Goal: Information Seeking & Learning: Learn about a topic

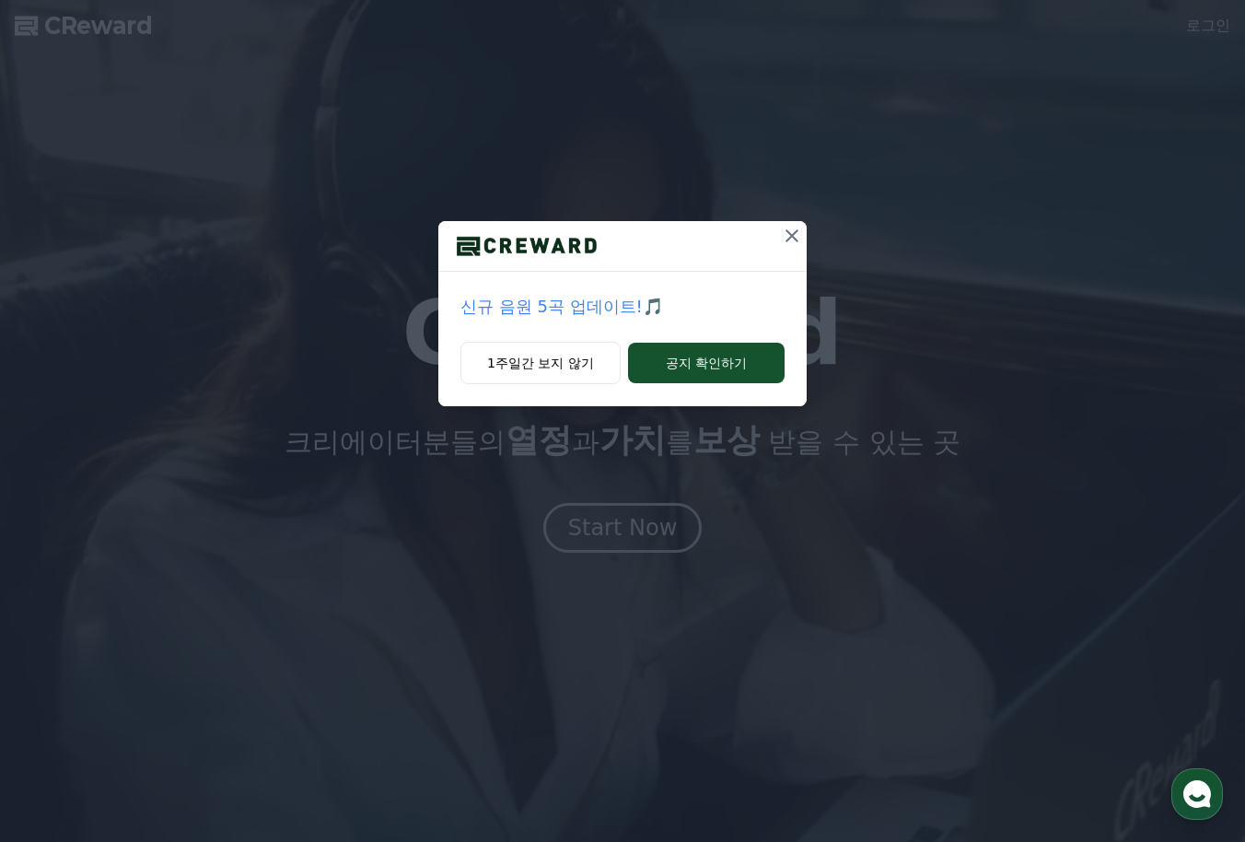
click at [800, 231] on icon at bounding box center [792, 236] width 22 height 22
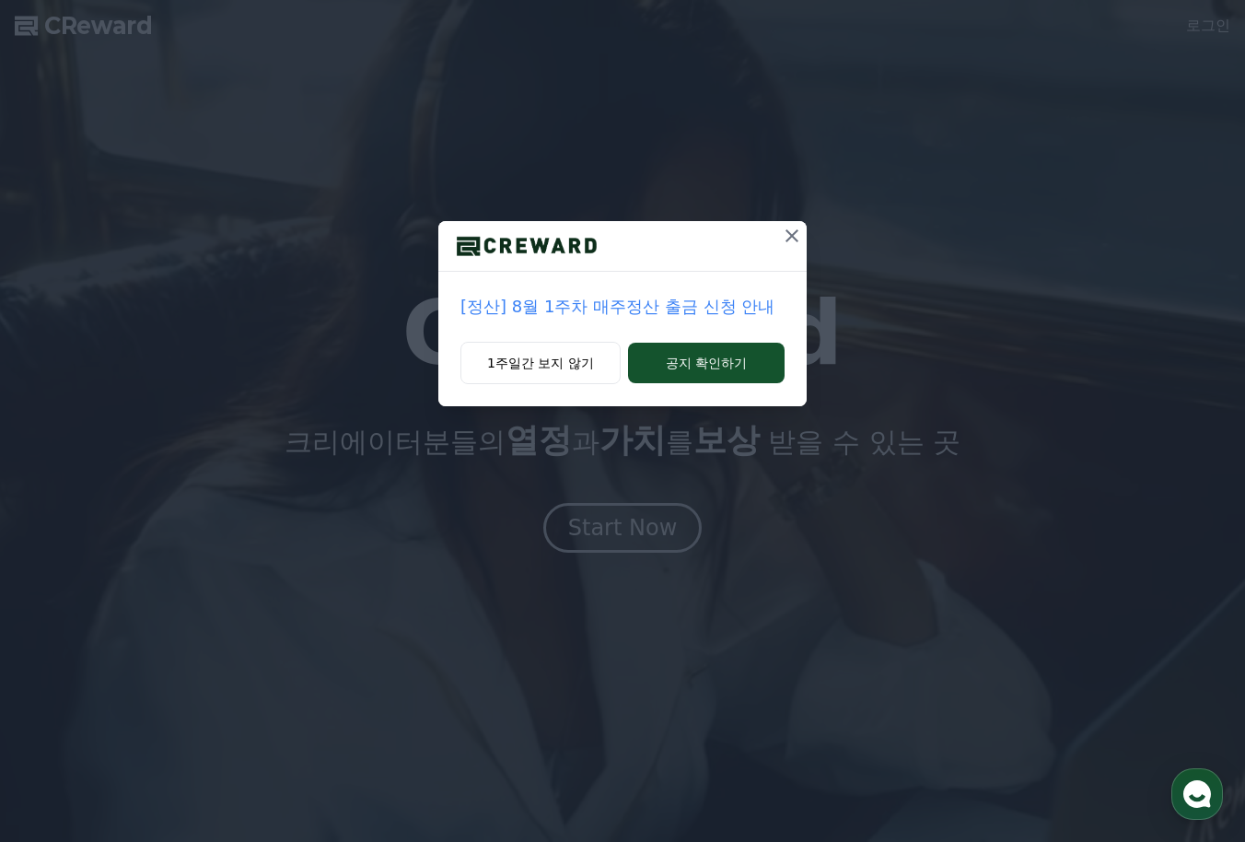
click at [647, 528] on div "[정산] 8월 1주차 매주정산 출금 신청 안내 1주일간 보지 않기 공지 확인하기" at bounding box center [622, 421] width 1245 height 842
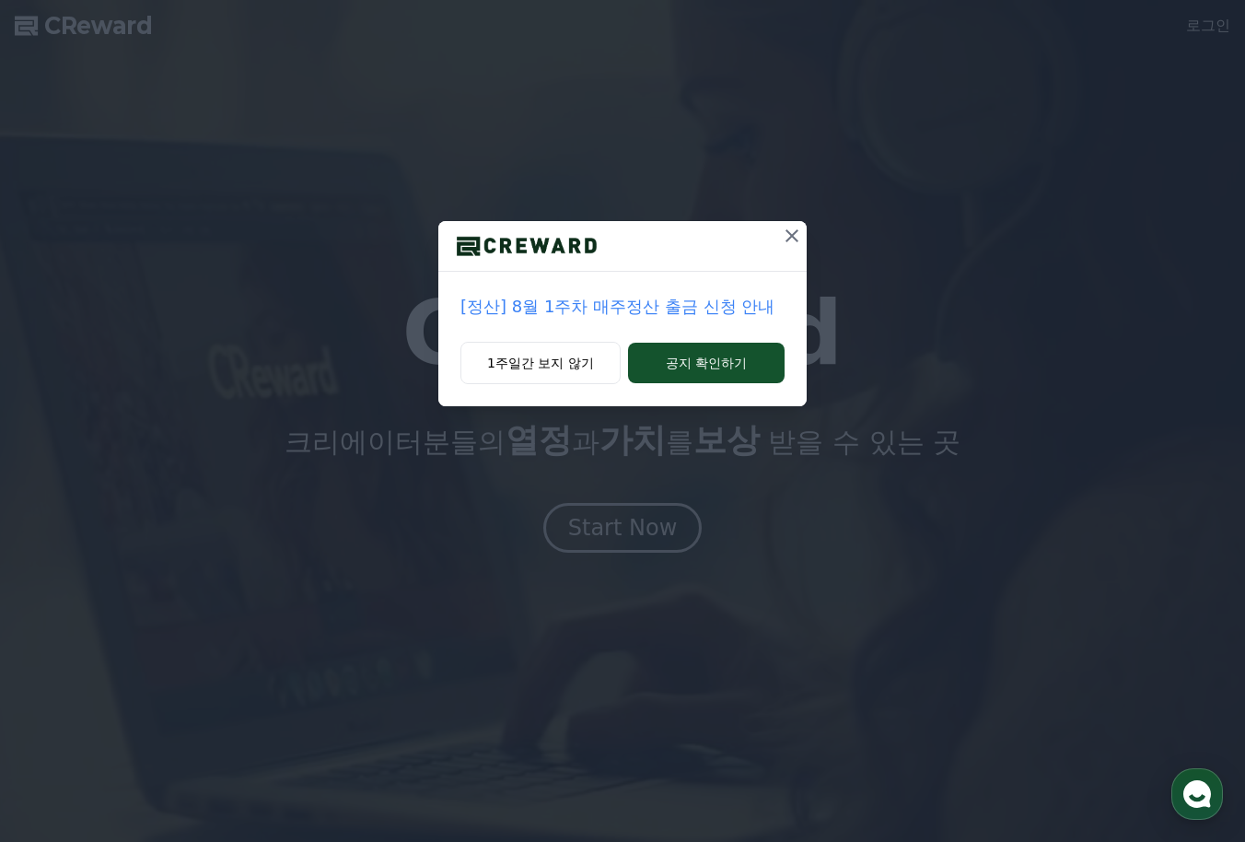
click at [785, 232] on icon at bounding box center [792, 236] width 22 height 22
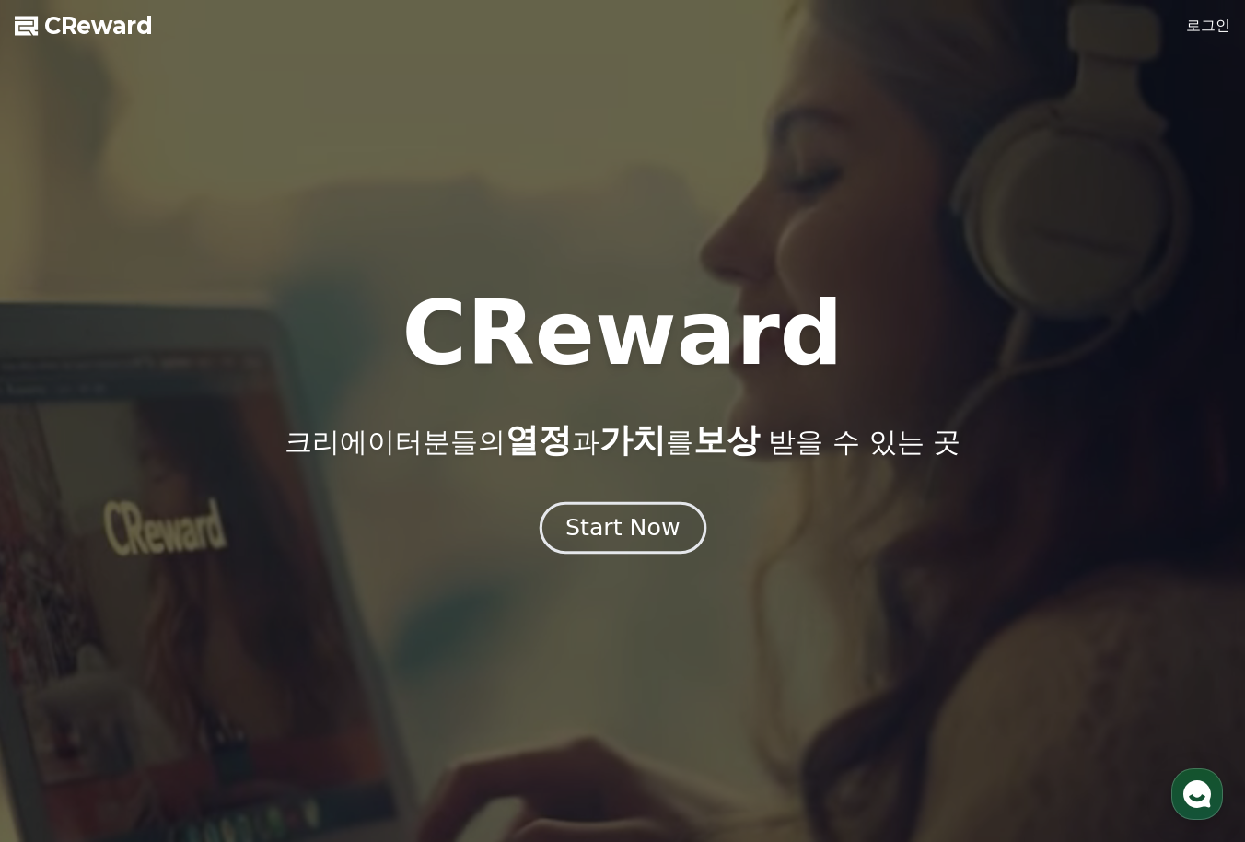
click at [655, 525] on div "Start Now" at bounding box center [622, 527] width 114 height 31
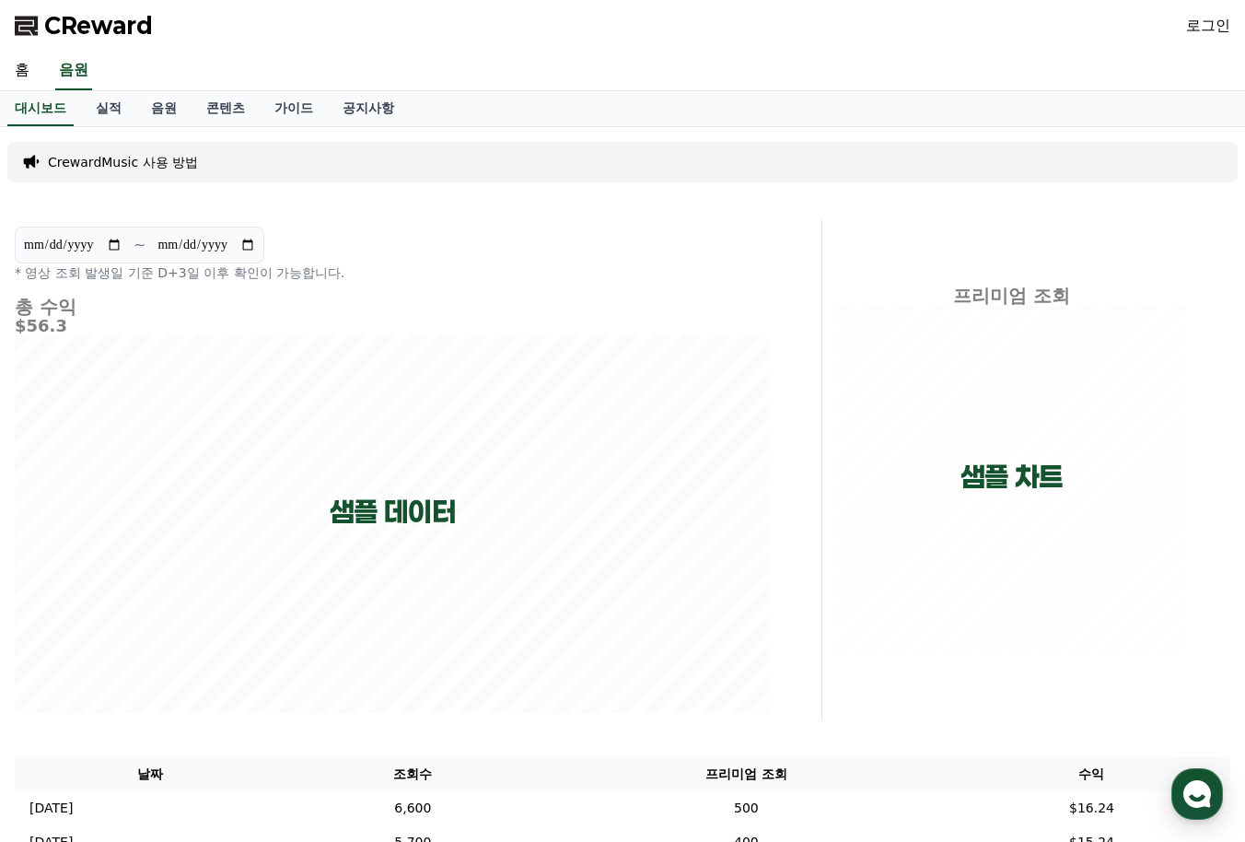
click at [1199, 21] on link "로그인" at bounding box center [1208, 26] width 44 height 22
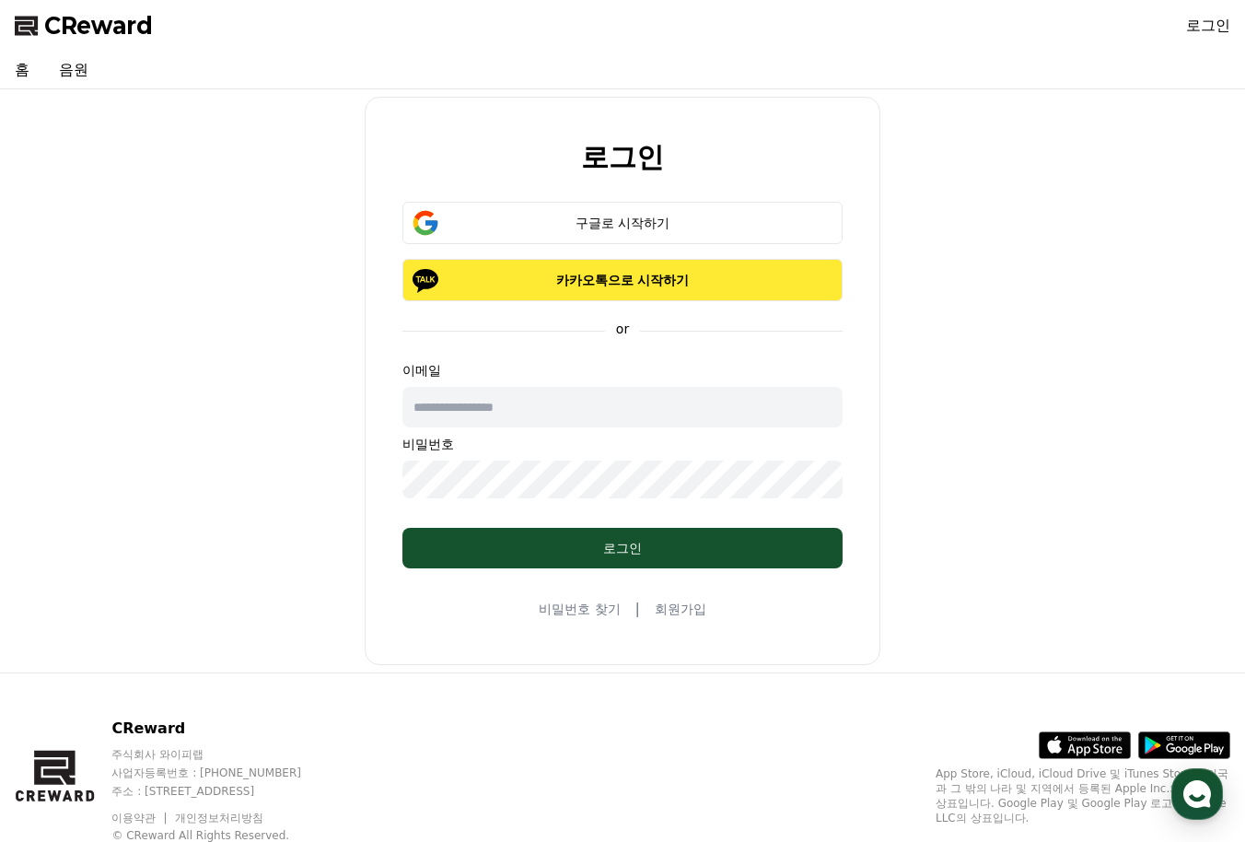
click at [601, 288] on p "카카오톡으로 시작하기" at bounding box center [622, 280] width 387 height 18
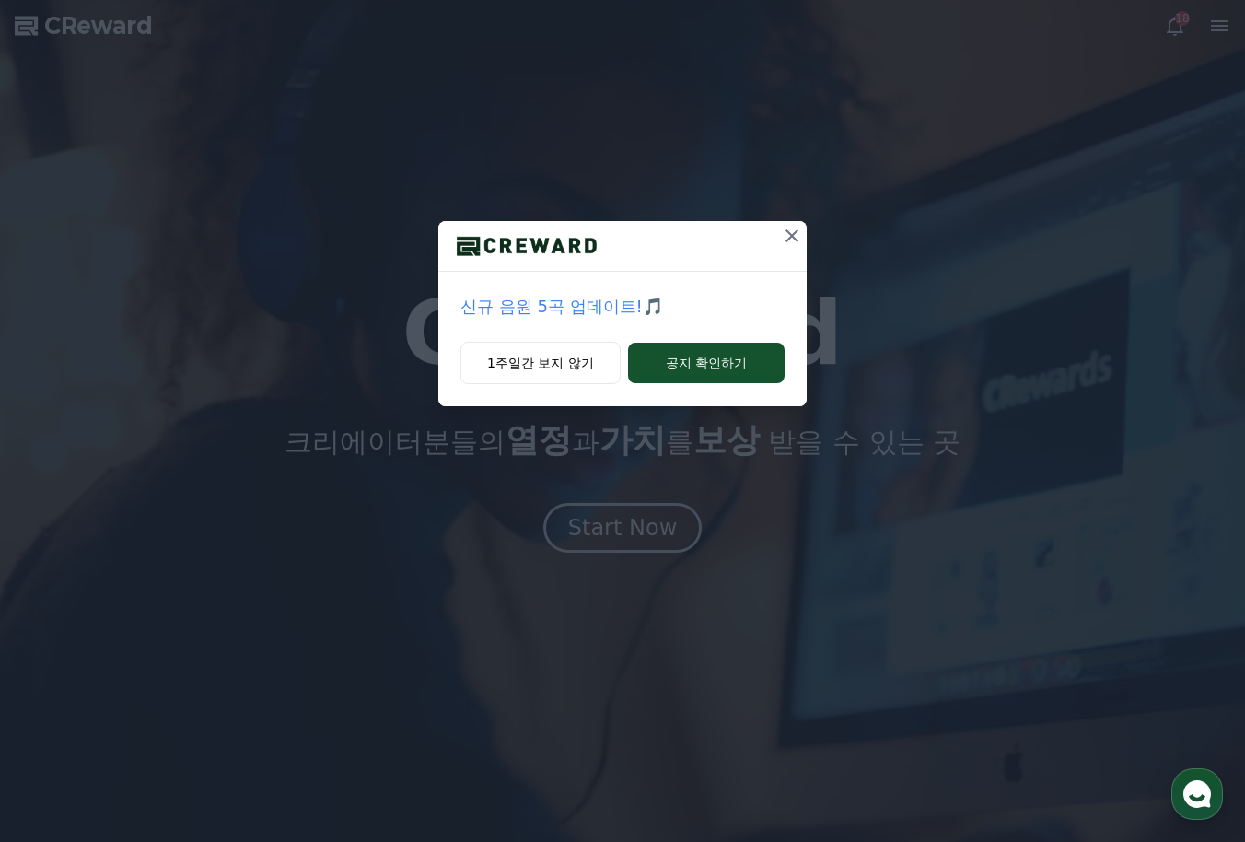
click at [788, 232] on icon at bounding box center [792, 235] width 13 height 13
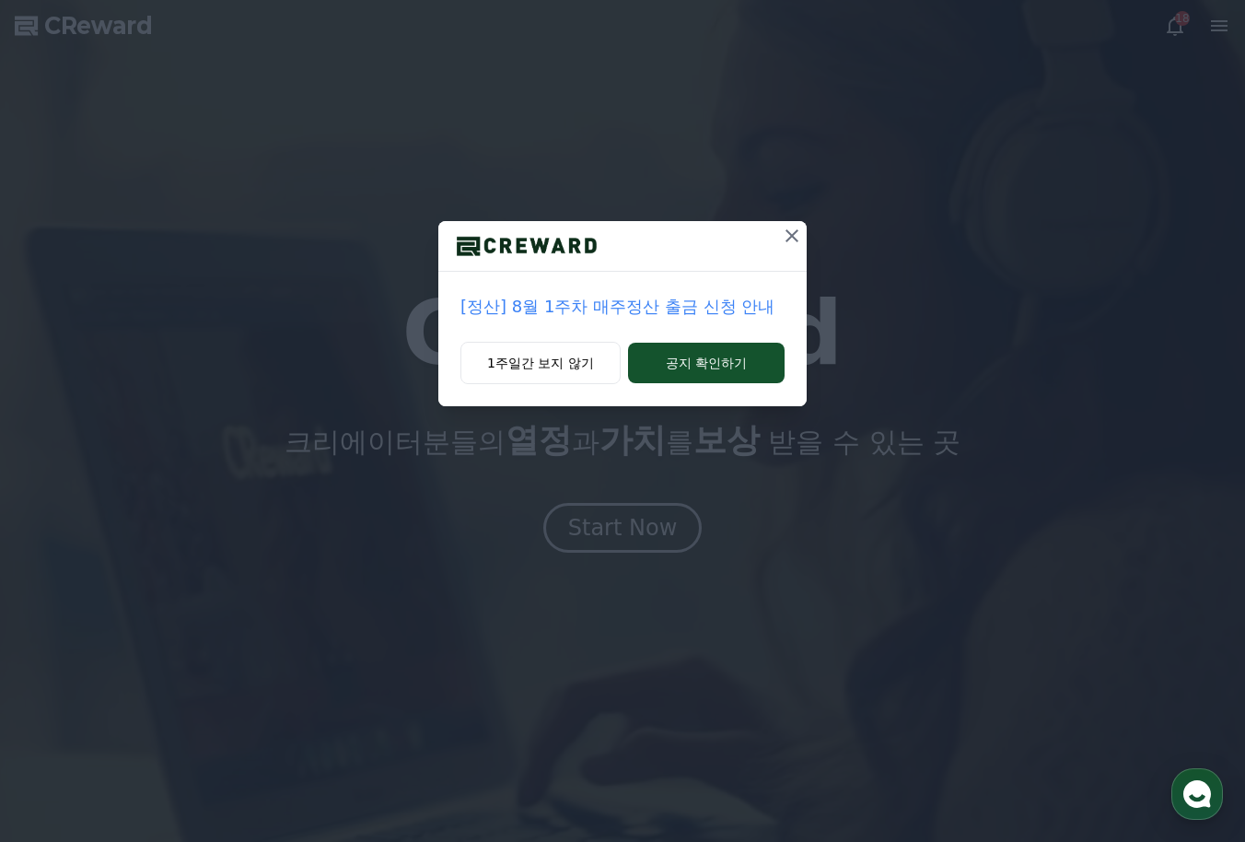
click at [790, 228] on icon at bounding box center [792, 236] width 22 height 22
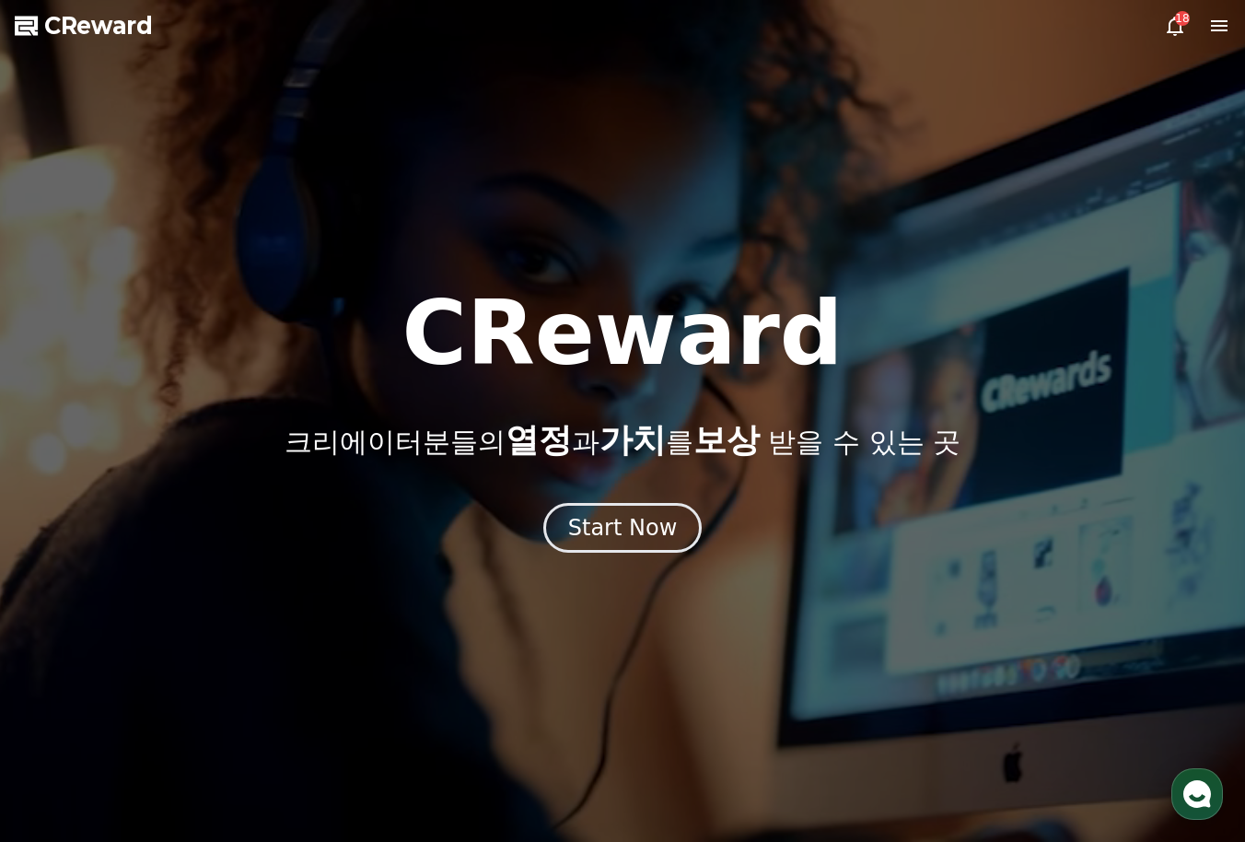
click at [1222, 28] on icon at bounding box center [1219, 26] width 22 height 22
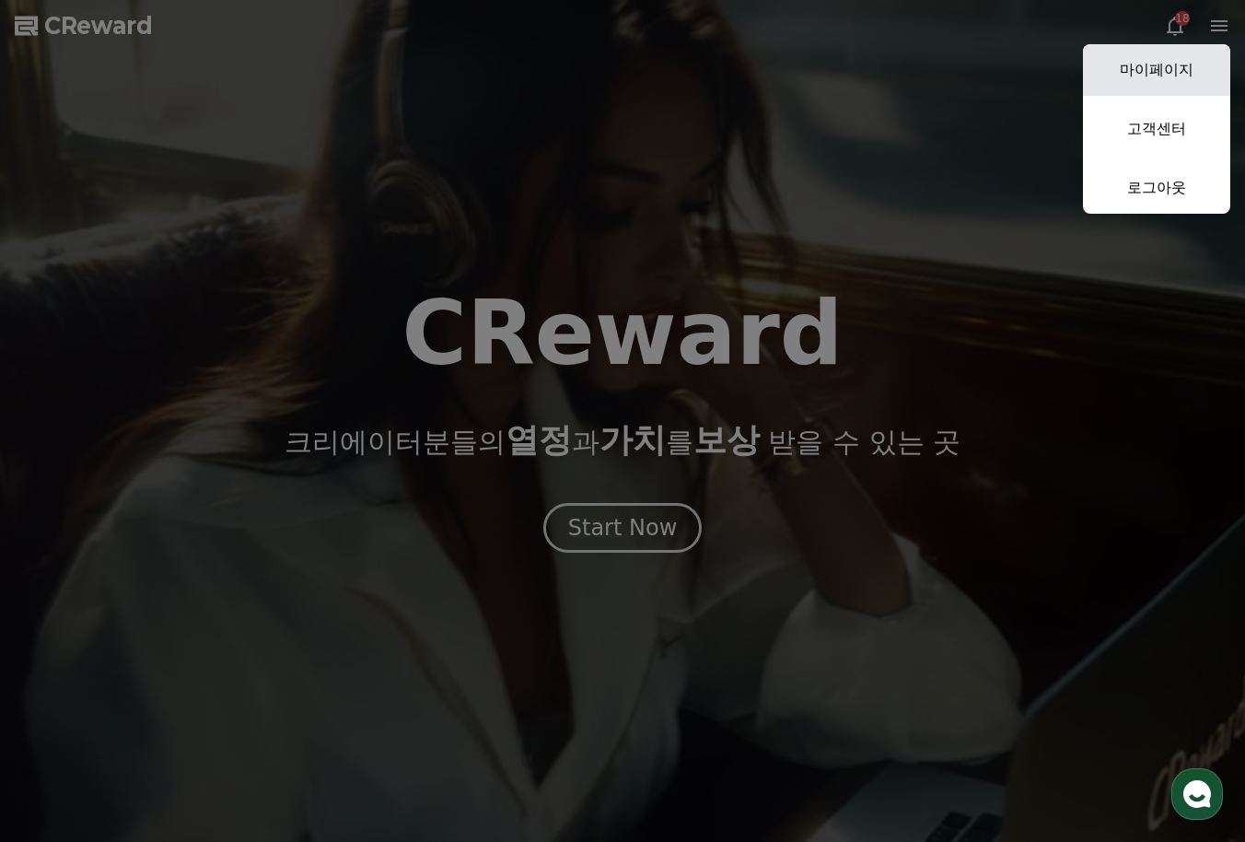
click at [1164, 73] on link "마이페이지" at bounding box center [1156, 70] width 147 height 52
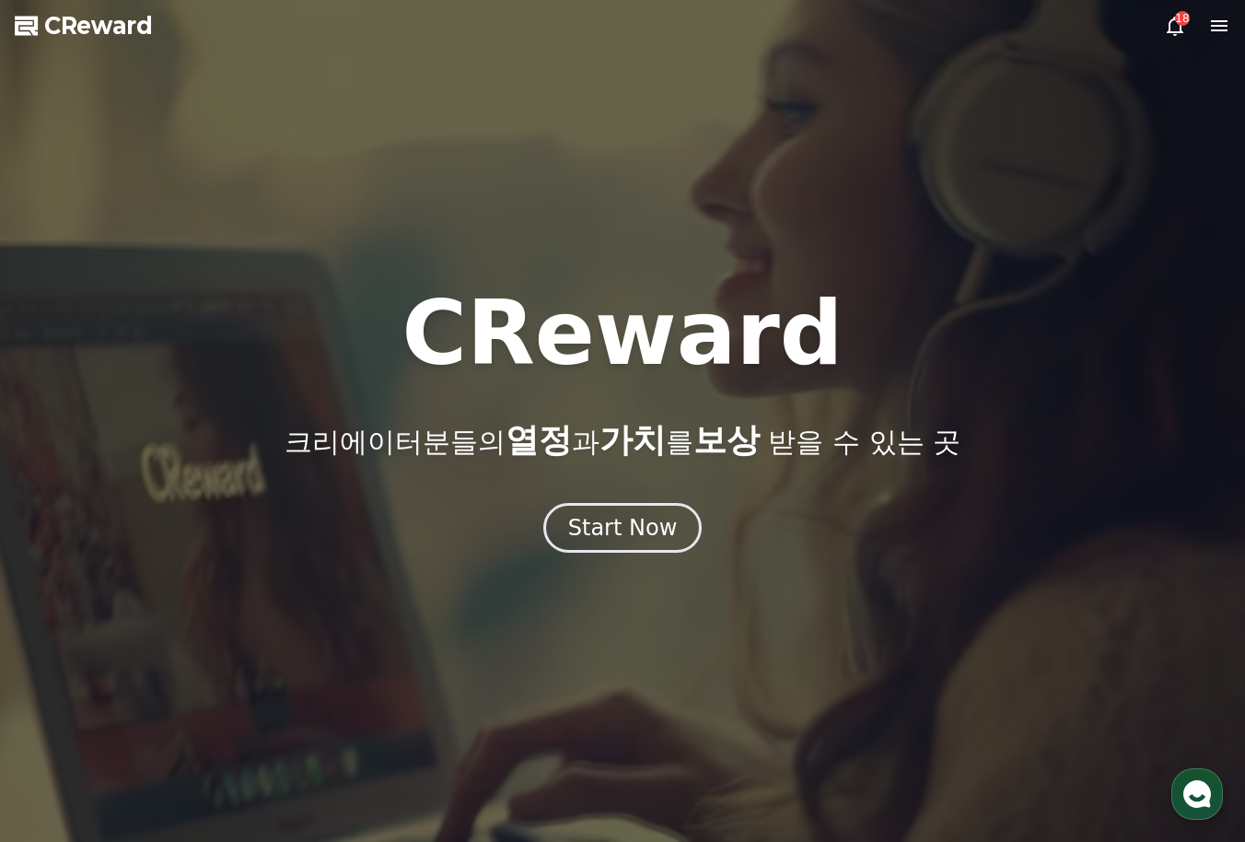
select select "**********"
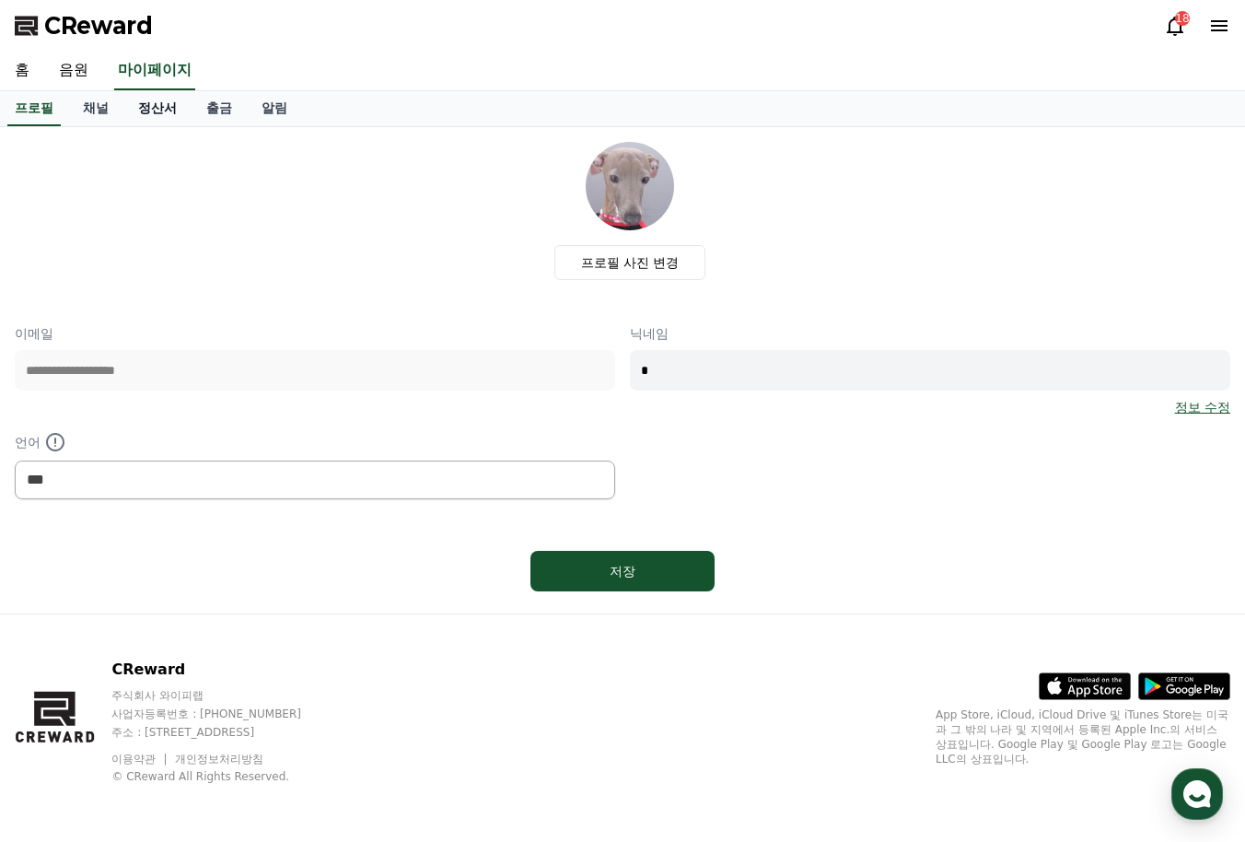
click at [132, 100] on link "정산서" at bounding box center [157, 108] width 68 height 35
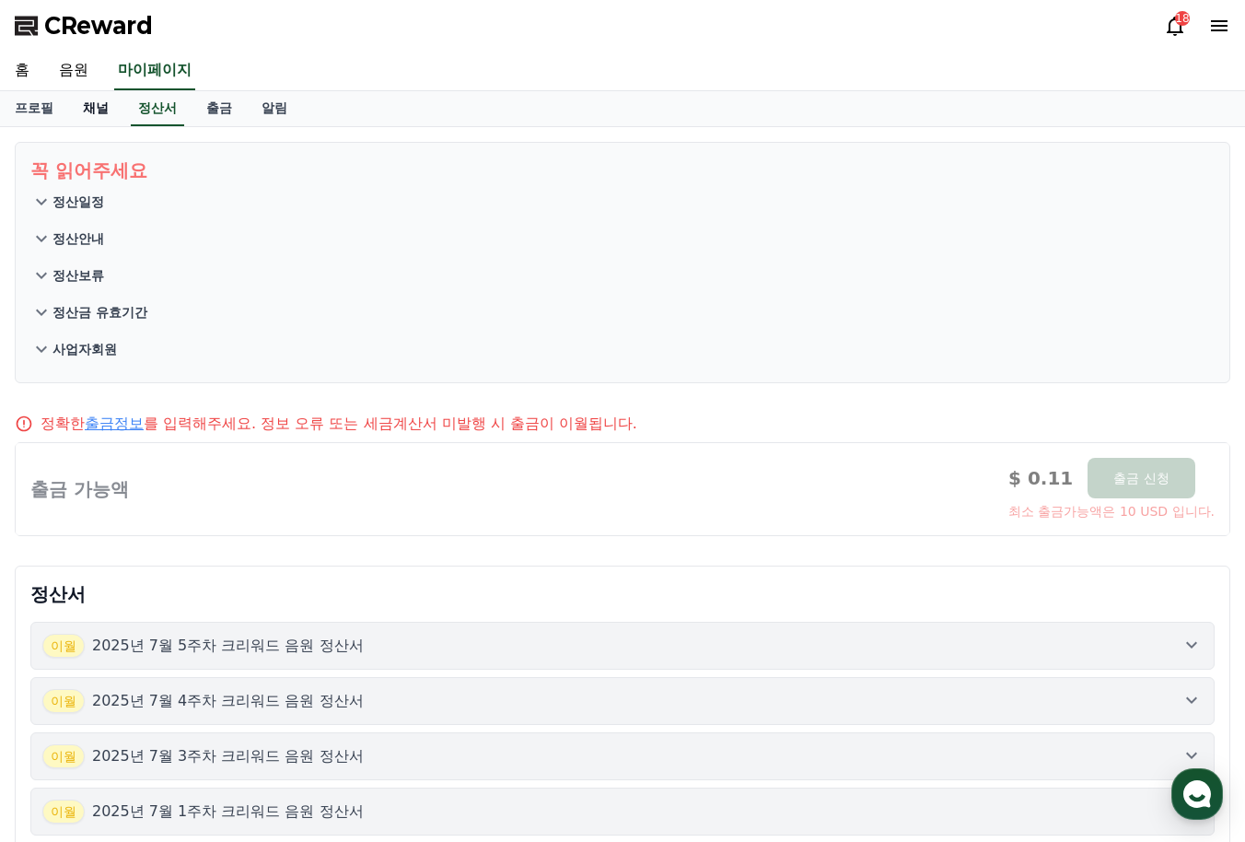
click at [97, 117] on link "채널" at bounding box center [95, 108] width 55 height 35
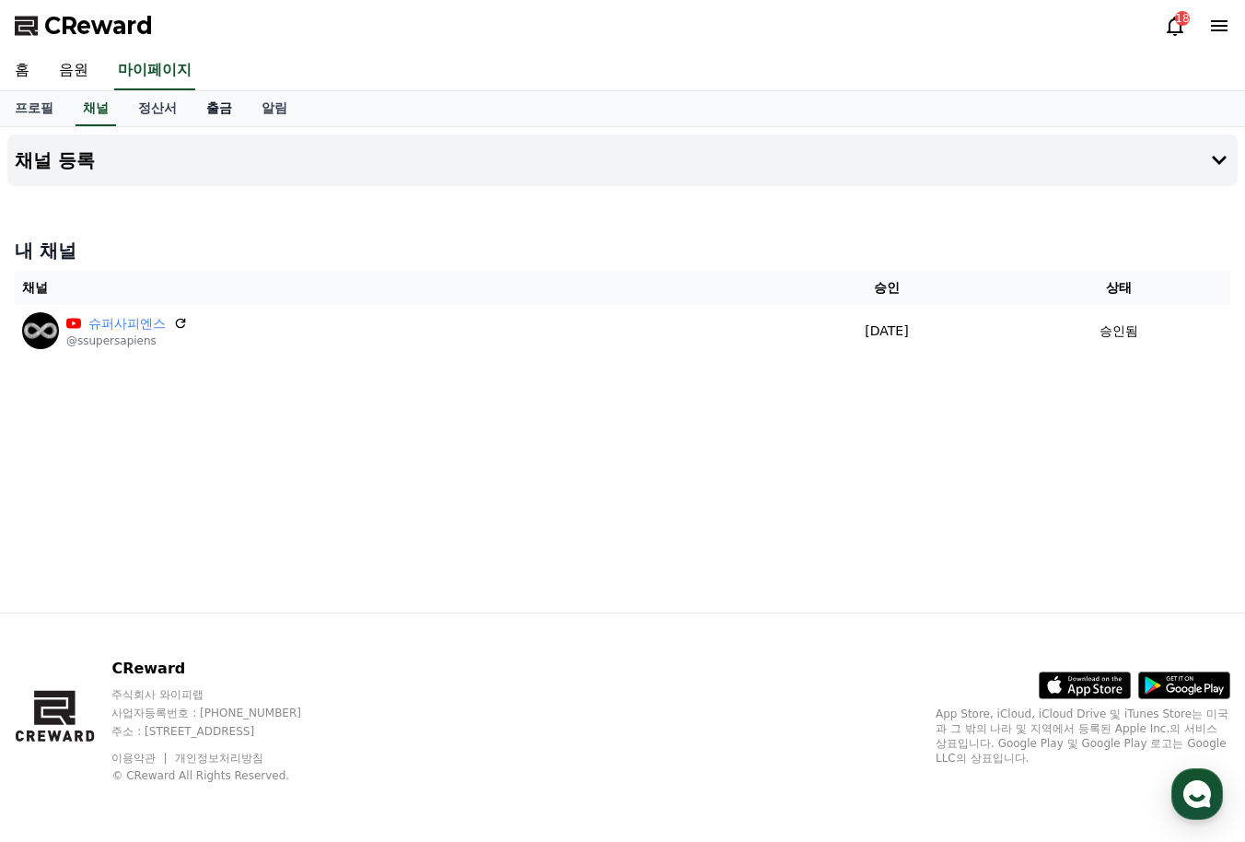
click at [192, 120] on link "출금" at bounding box center [219, 108] width 55 height 35
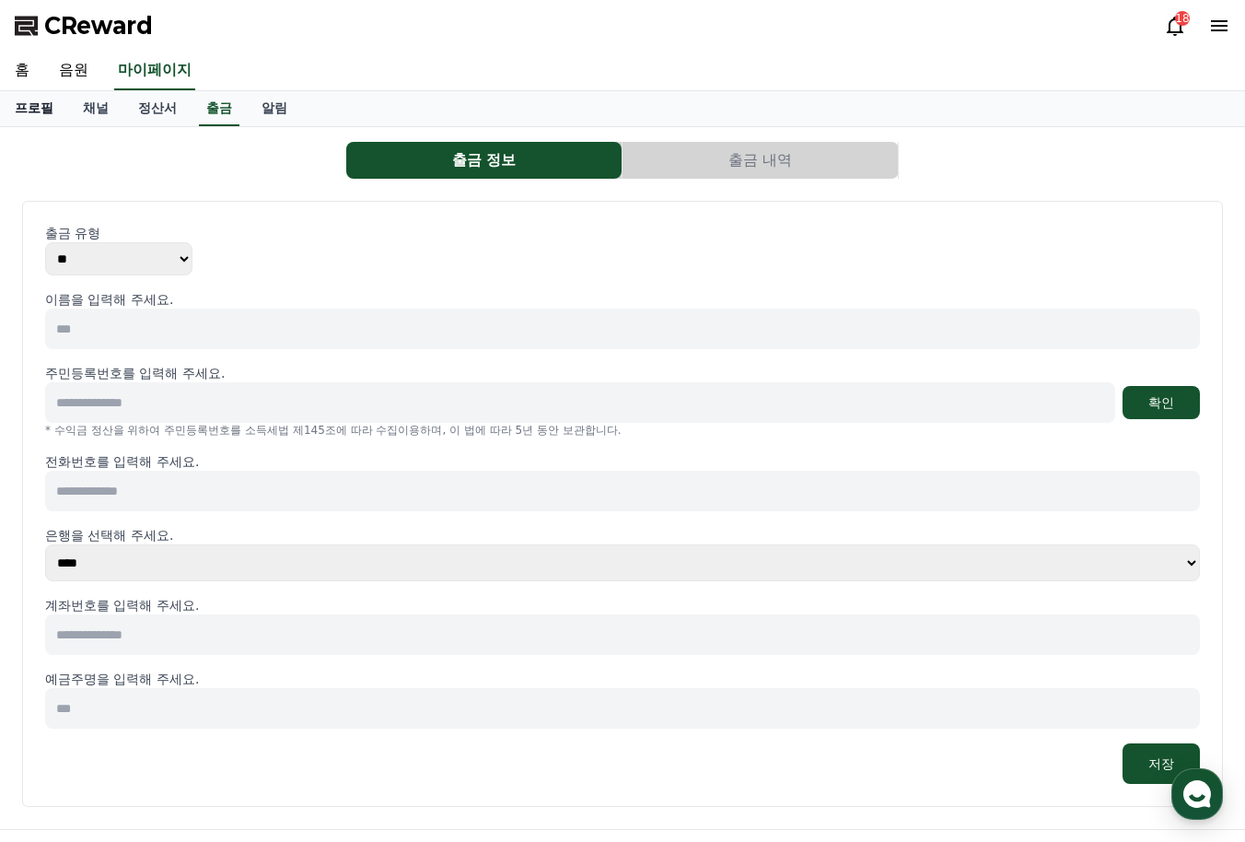
click at [23, 109] on link "프로필" at bounding box center [34, 108] width 68 height 35
select select "**********"
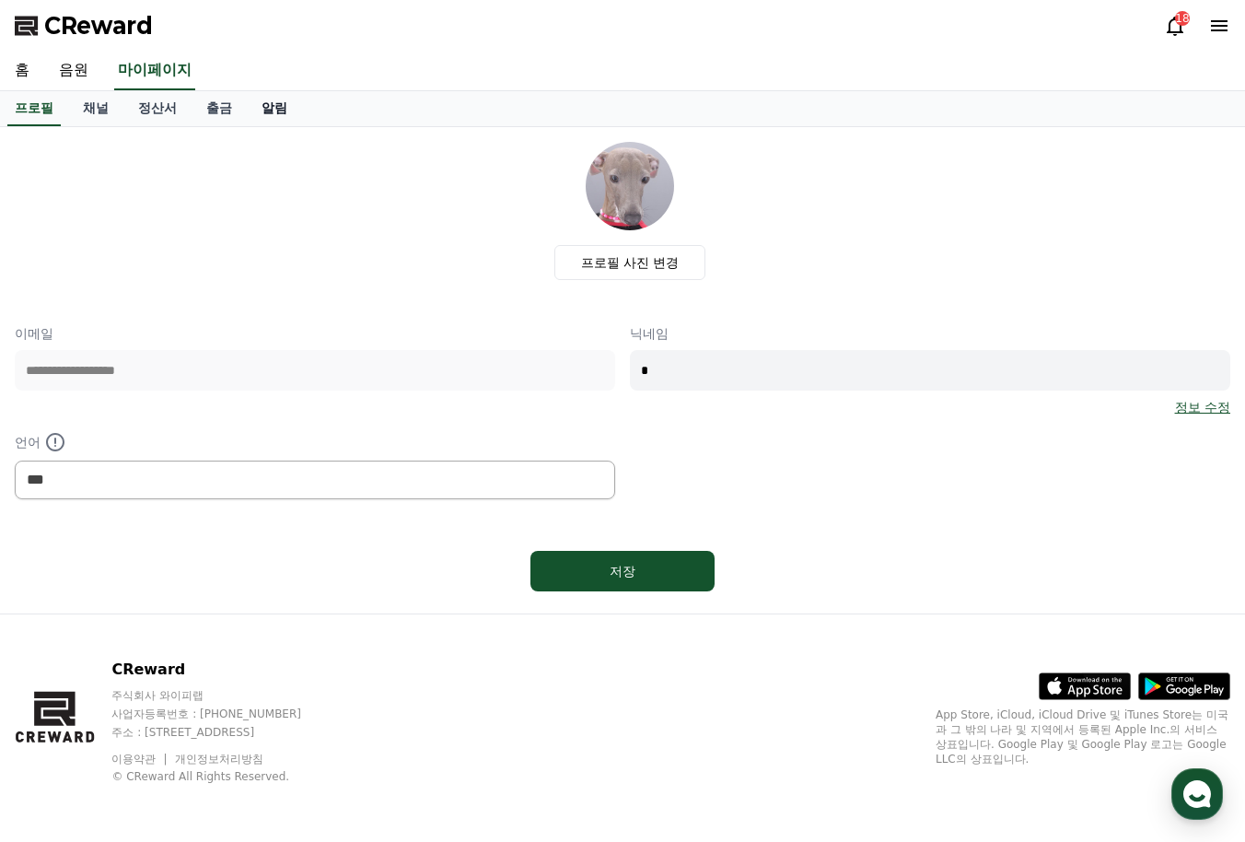
click at [258, 111] on link "알림" at bounding box center [274, 108] width 55 height 35
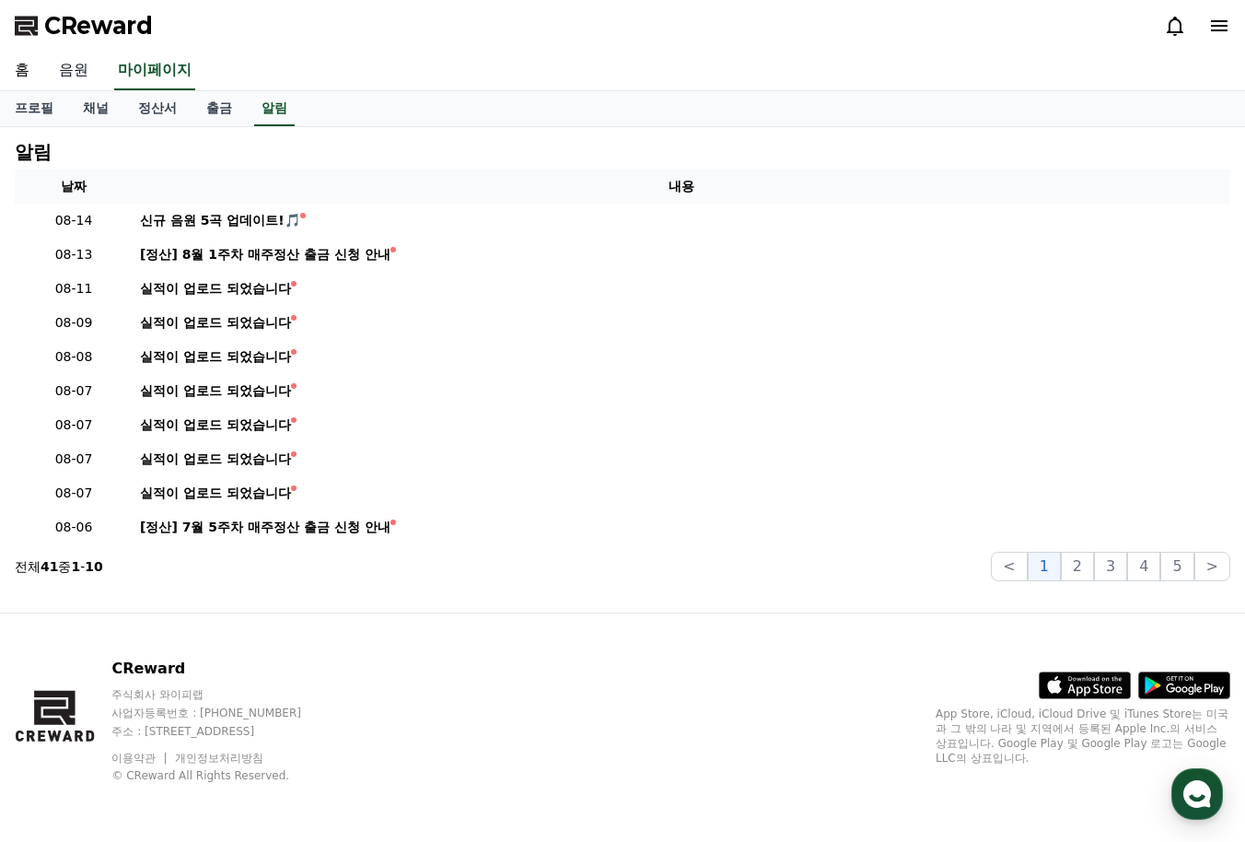
click at [76, 64] on link "음원" at bounding box center [73, 71] width 59 height 39
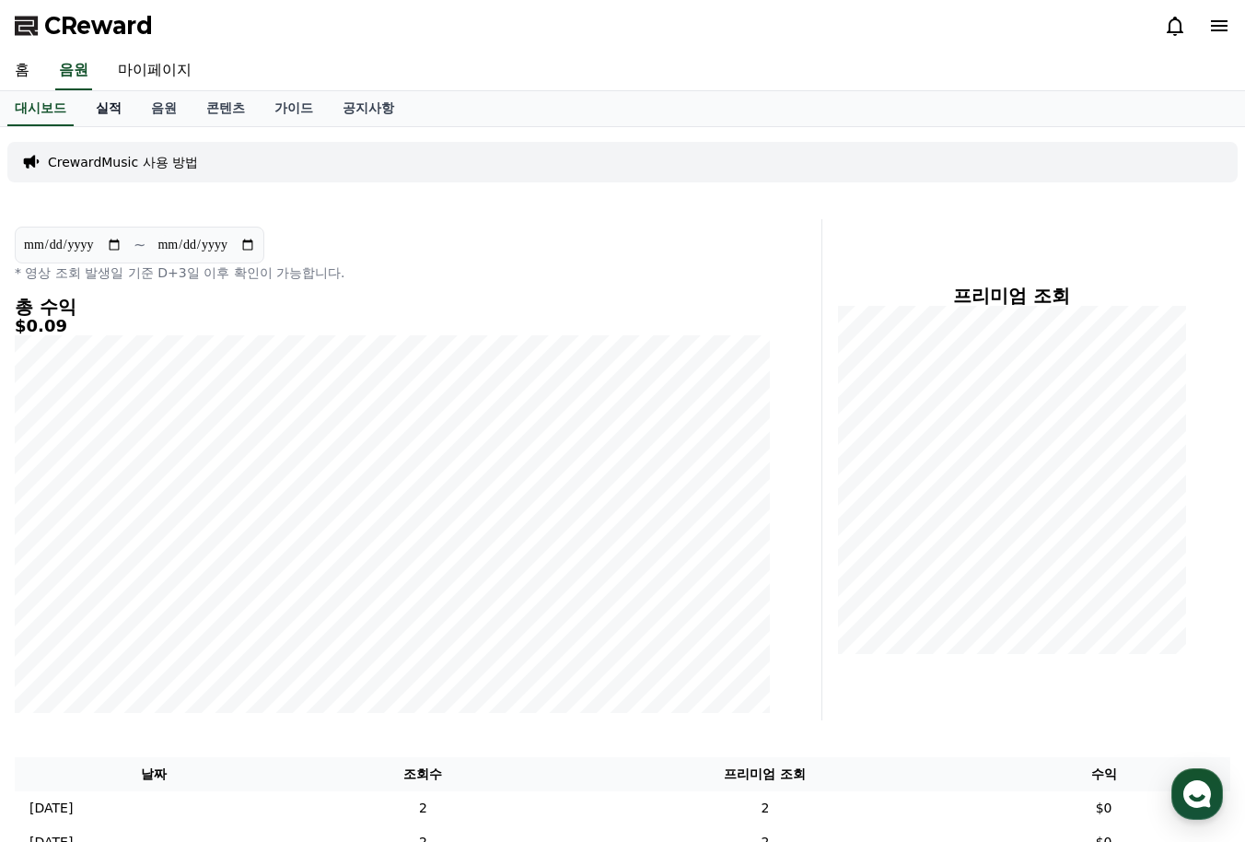
click at [109, 113] on link "실적" at bounding box center [108, 108] width 55 height 35
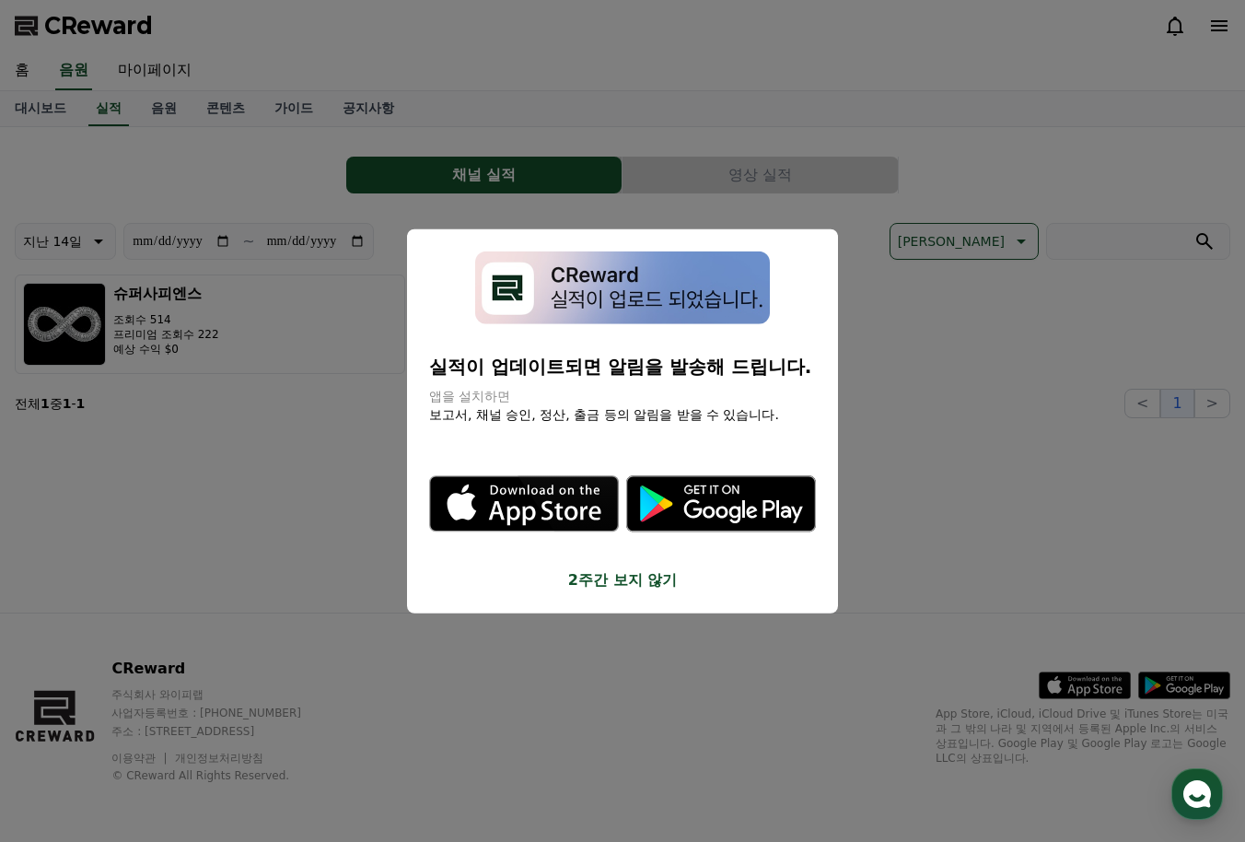
click at [621, 568] on button "2주간 보지 않기" at bounding box center [622, 579] width 387 height 22
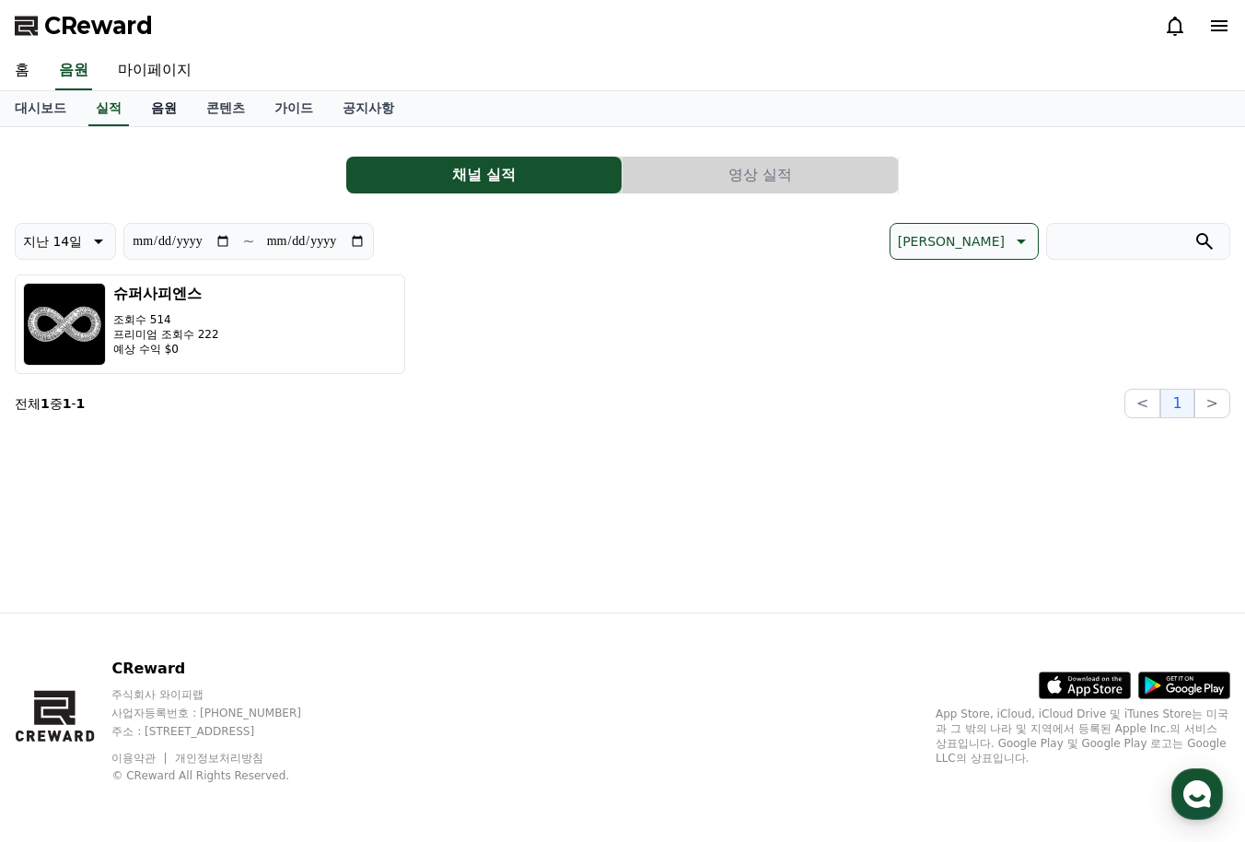
click at [160, 109] on link "음원" at bounding box center [163, 108] width 55 height 35
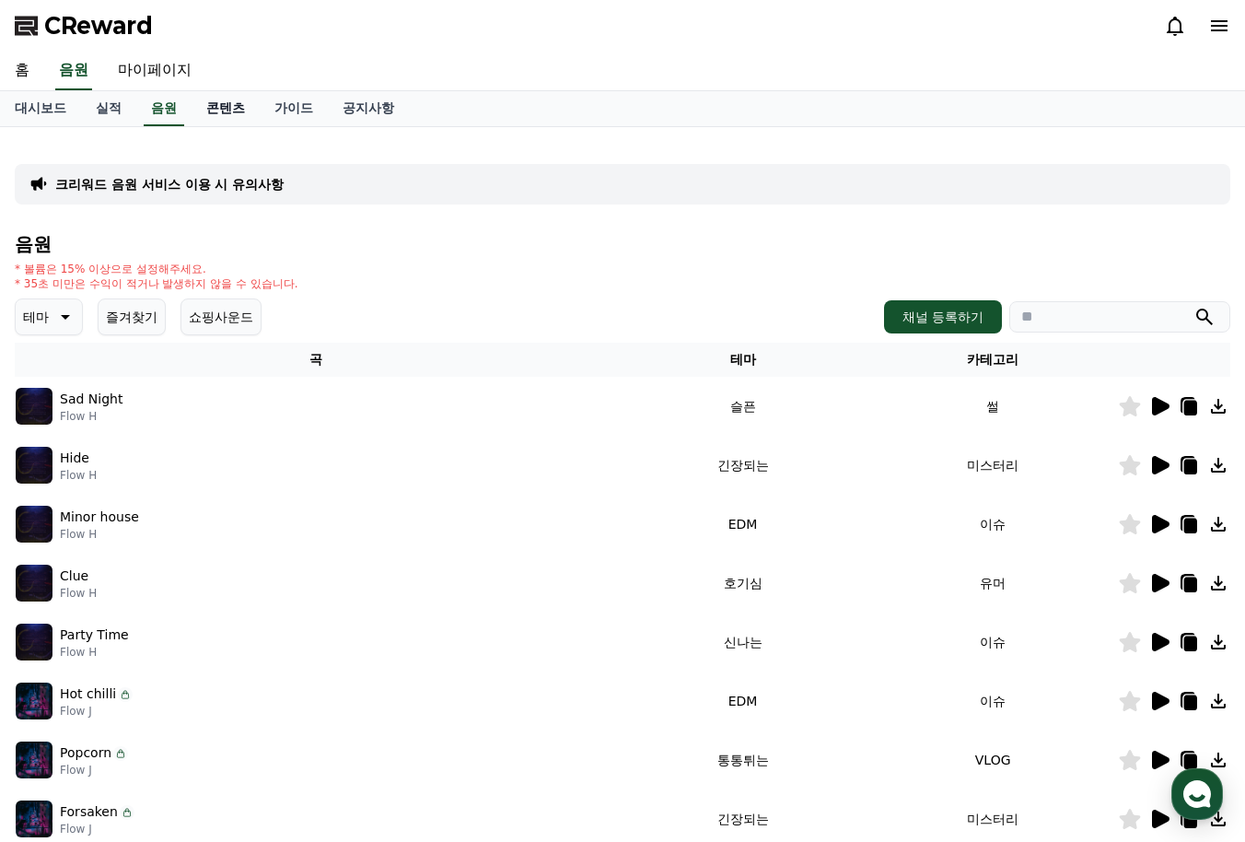
click at [192, 111] on link "콘텐츠" at bounding box center [226, 108] width 68 height 35
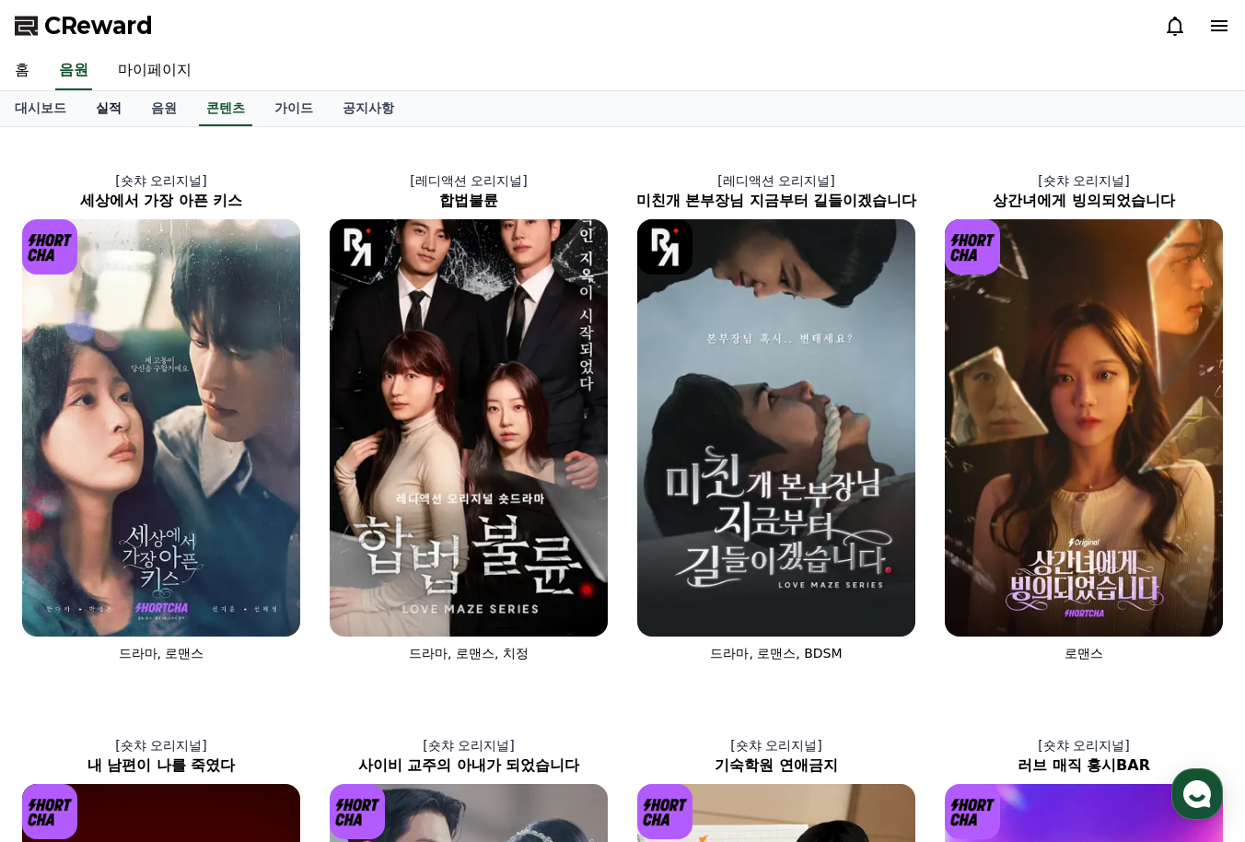
click at [92, 116] on link "실적" at bounding box center [108, 108] width 55 height 35
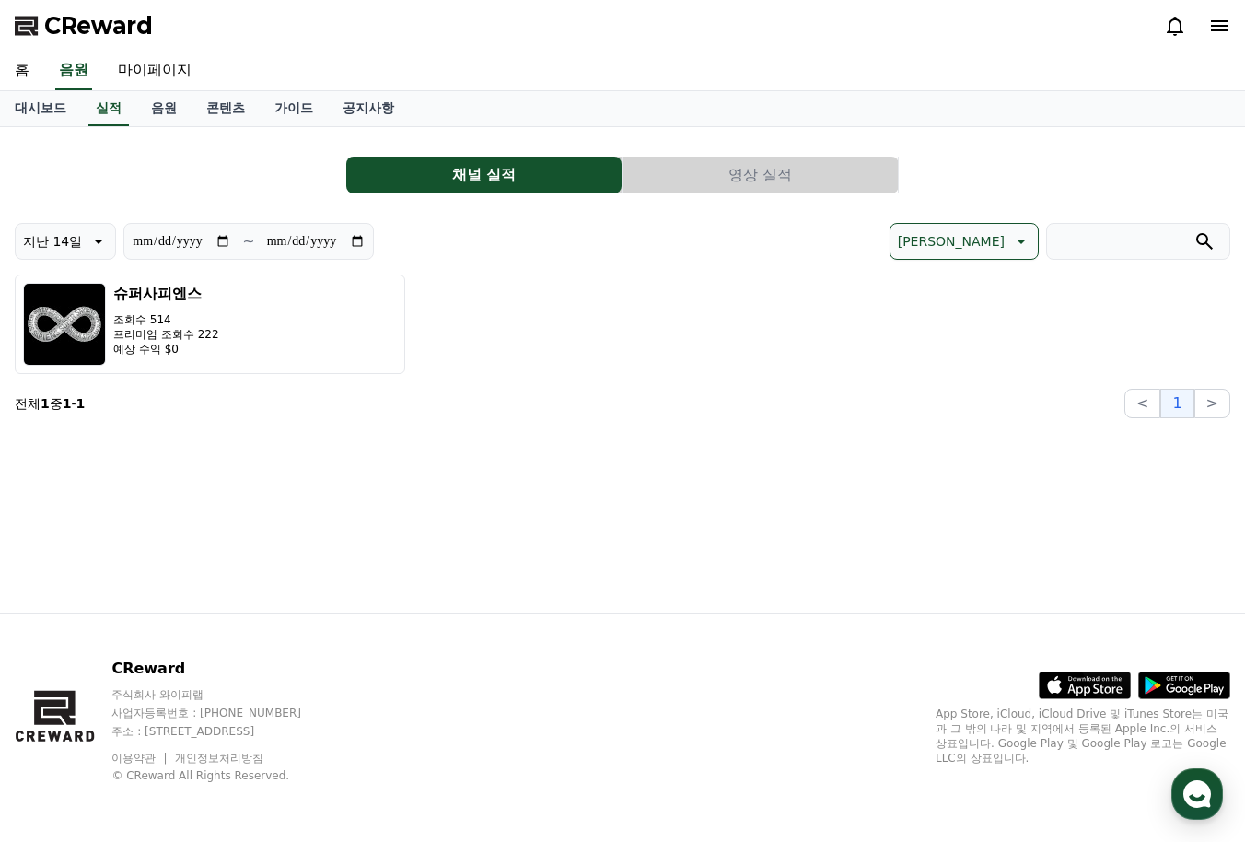
click at [756, 186] on button "영상 실적" at bounding box center [760, 175] width 275 height 37
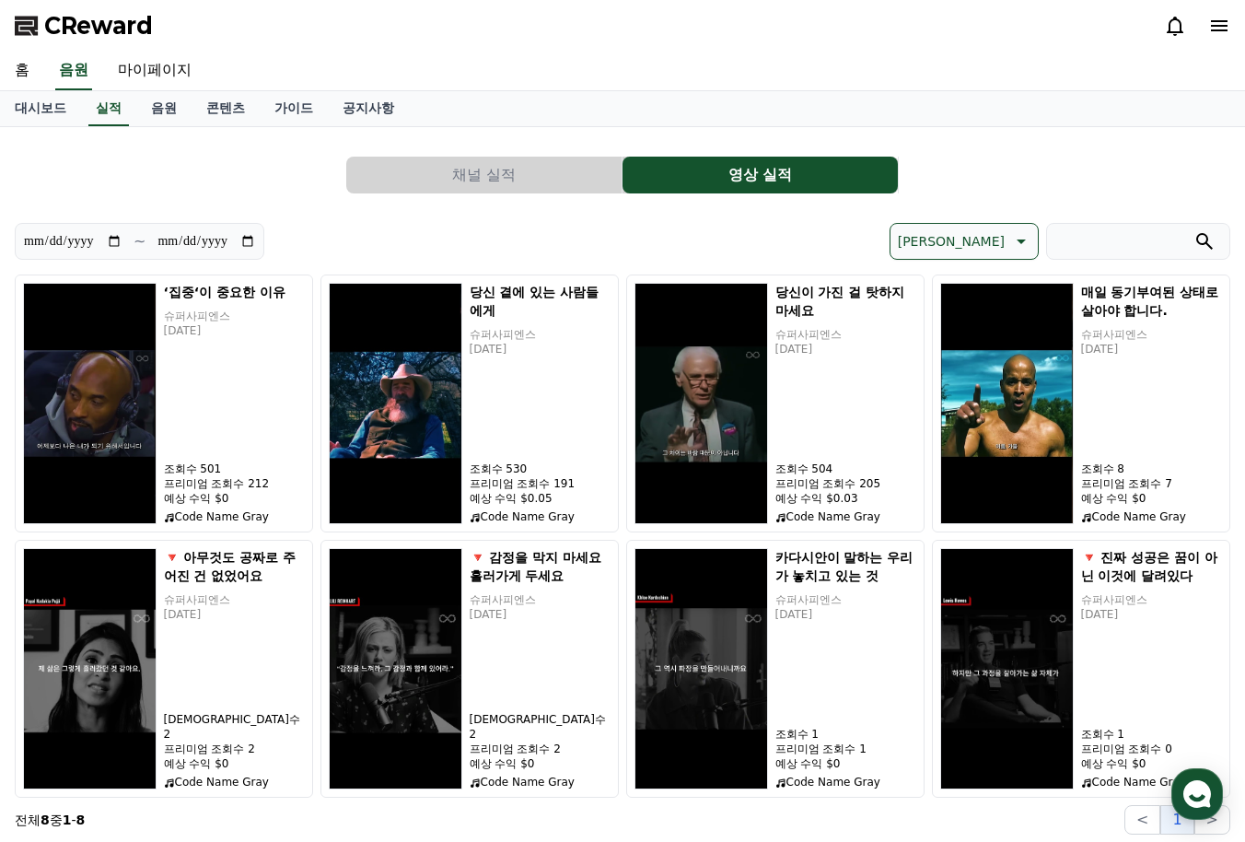
click at [491, 192] on button "채널 실적" at bounding box center [483, 175] width 275 height 37
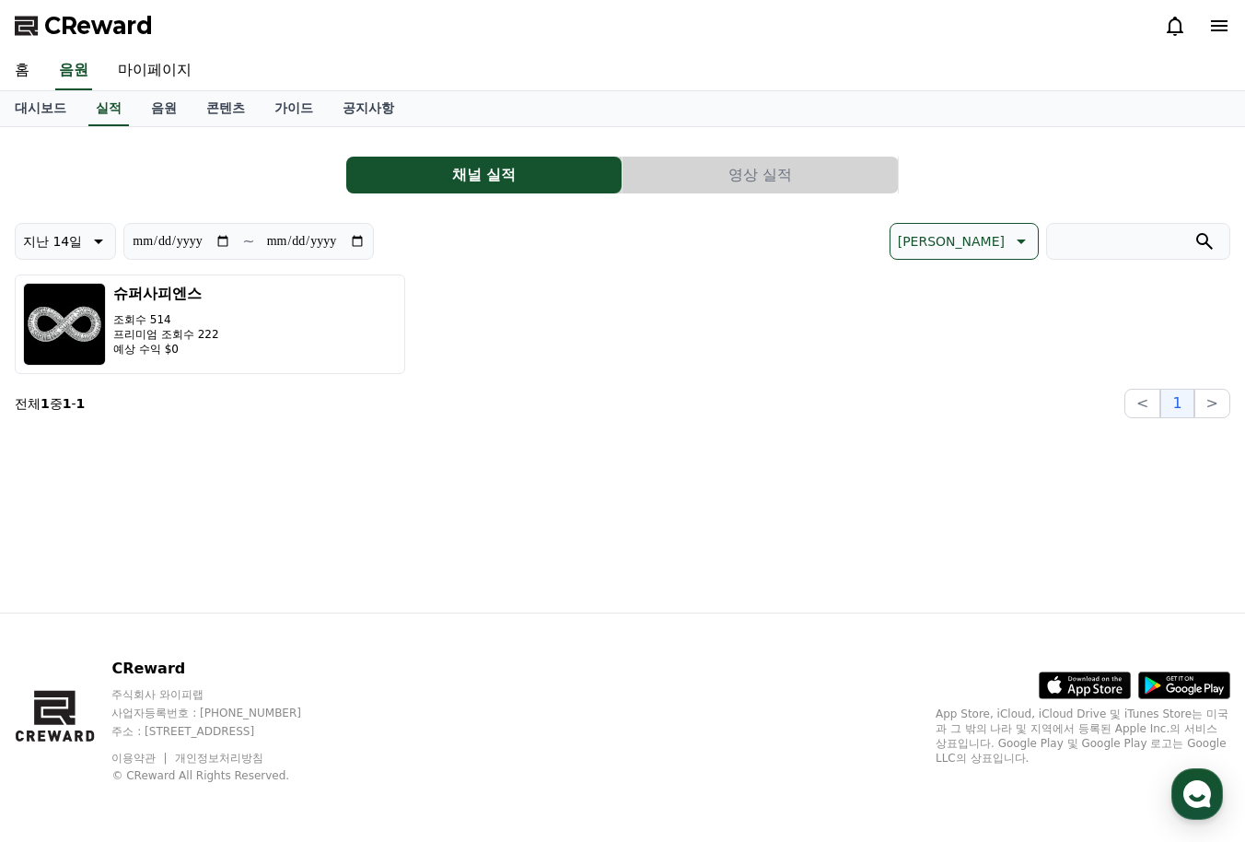
click at [658, 188] on button "영상 실적" at bounding box center [760, 175] width 275 height 37
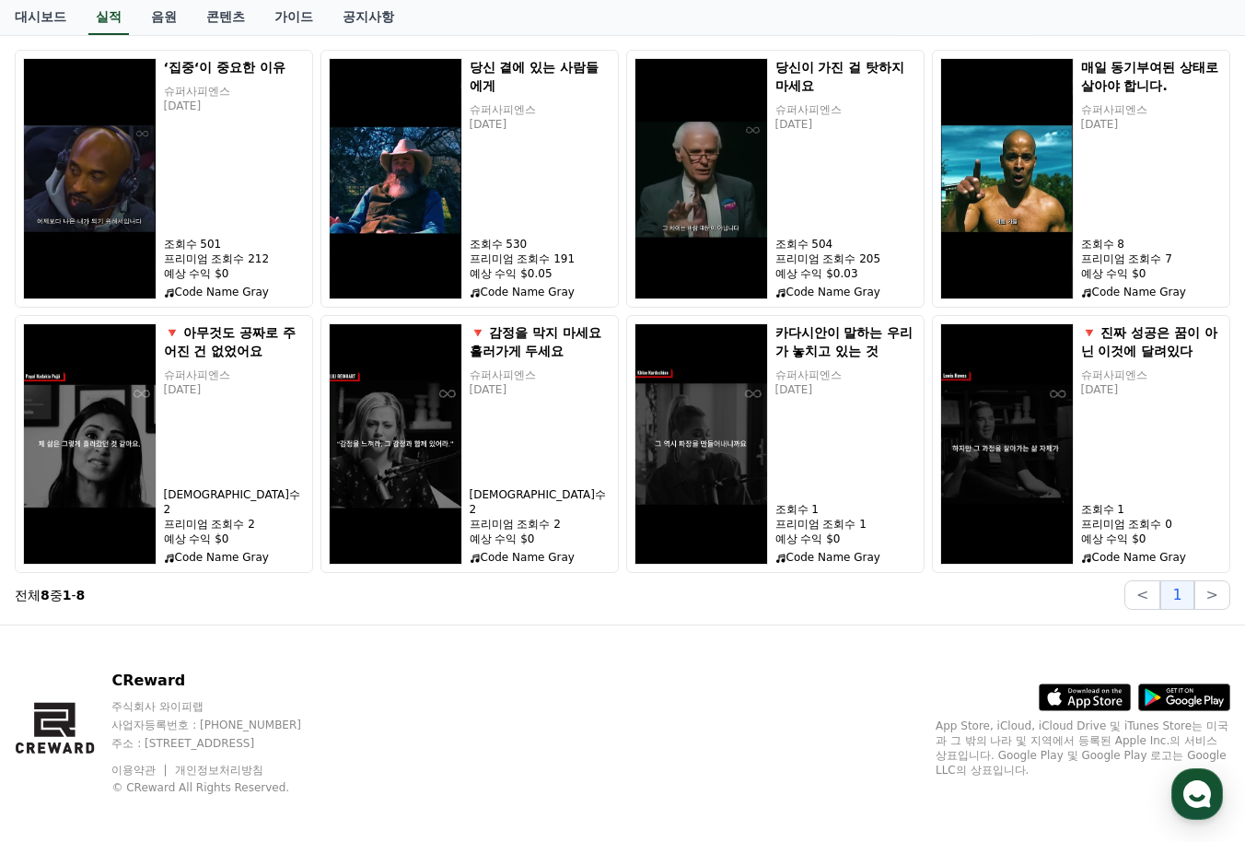
scroll to position [234, 0]
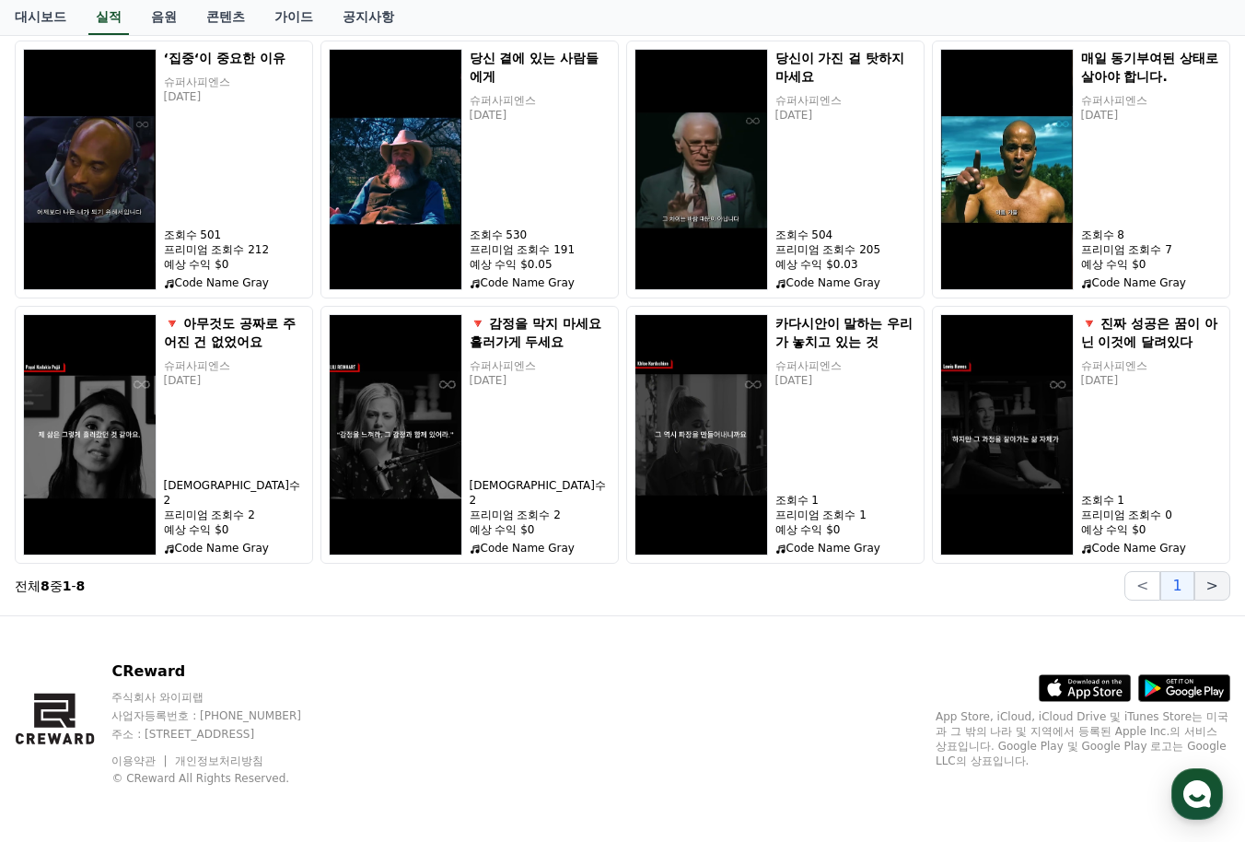
click at [1211, 587] on button ">" at bounding box center [1212, 585] width 36 height 29
drag, startPoint x: 1167, startPoint y: 589, endPoint x: 1129, endPoint y: 576, distance: 39.9
click at [1167, 590] on button "1" at bounding box center [1176, 585] width 33 height 29
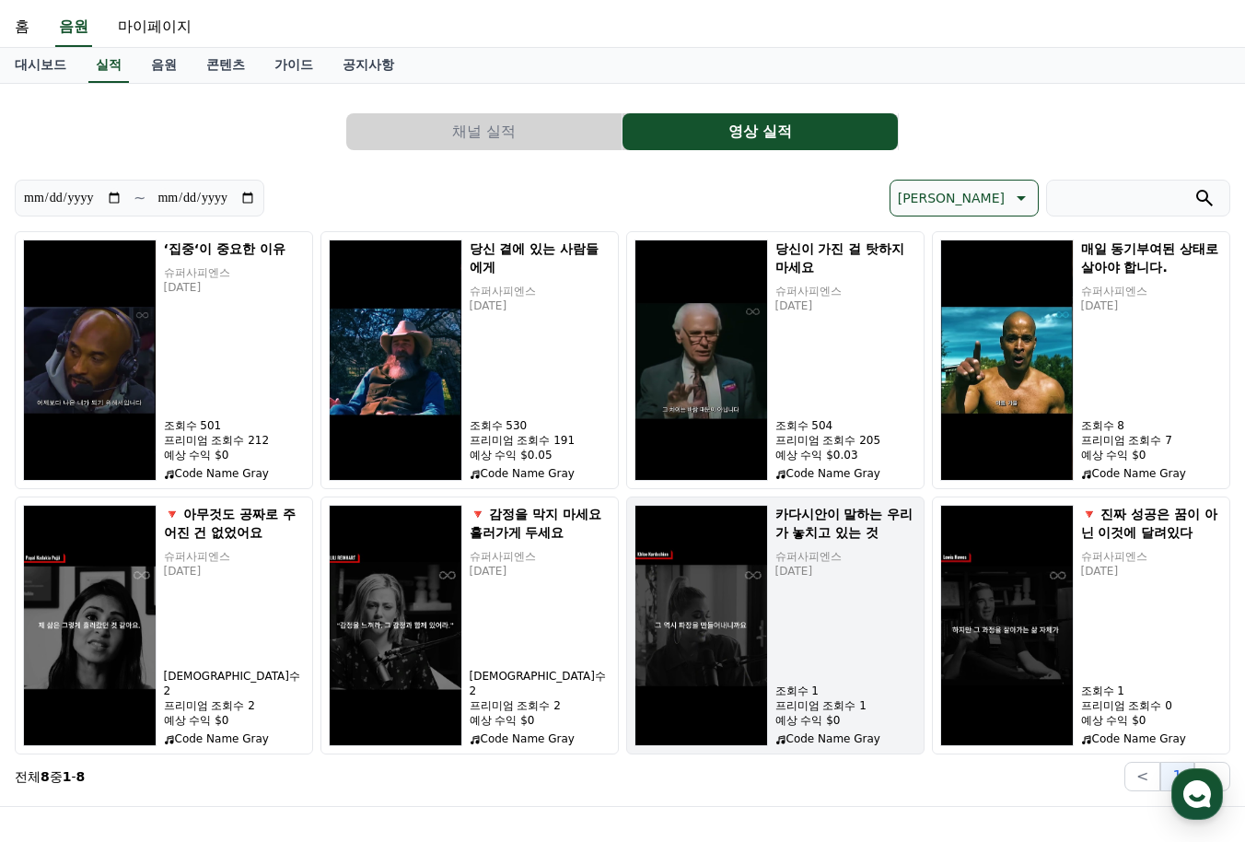
scroll to position [0, 0]
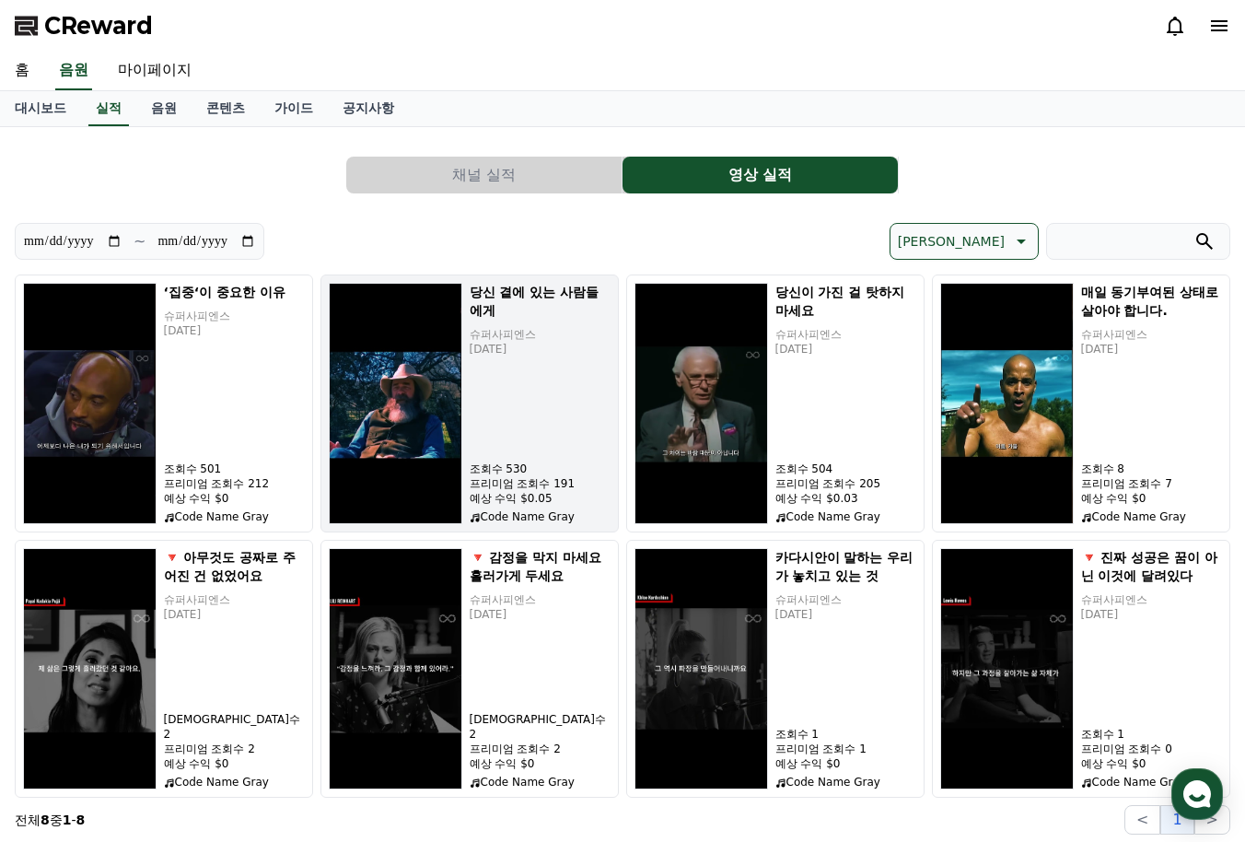
click at [446, 355] on img "button" at bounding box center [396, 403] width 134 height 241
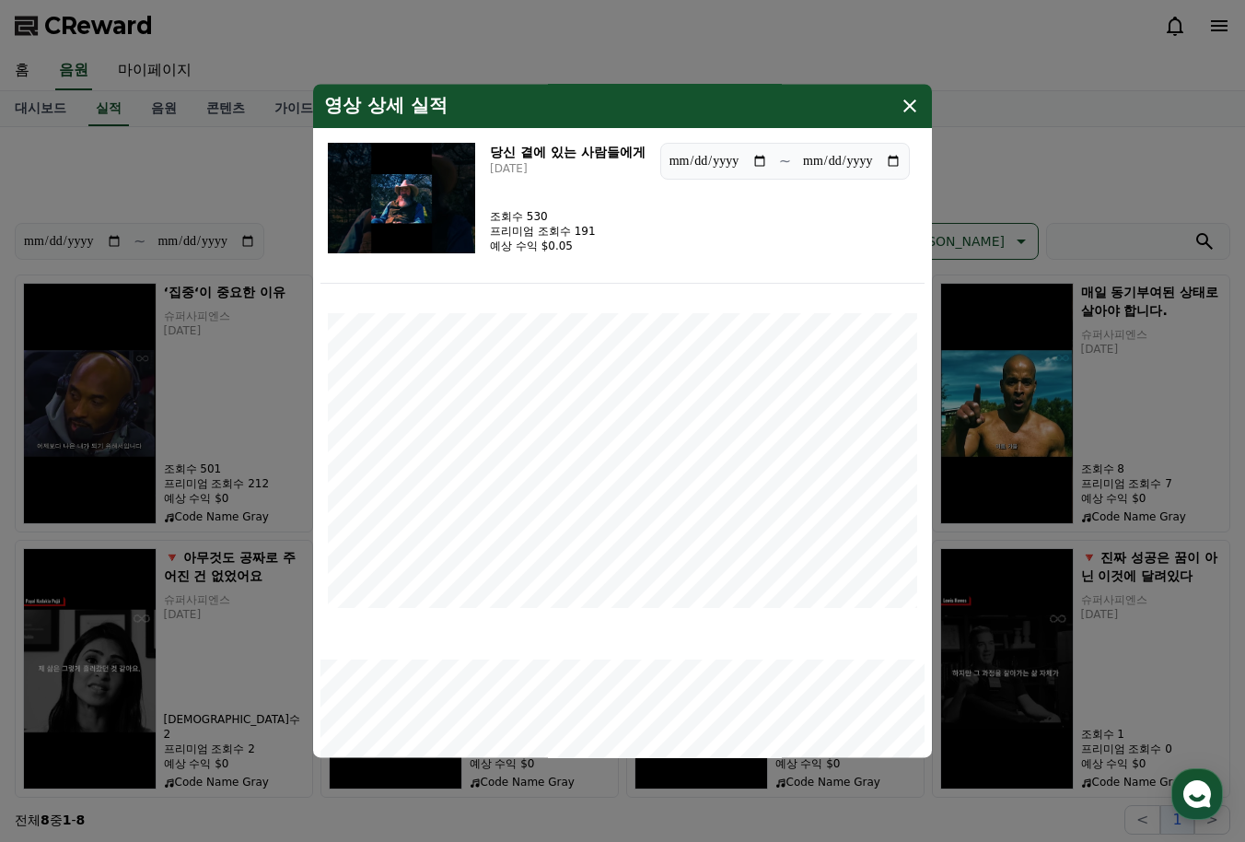
click at [916, 110] on icon "modal" at bounding box center [910, 106] width 22 height 22
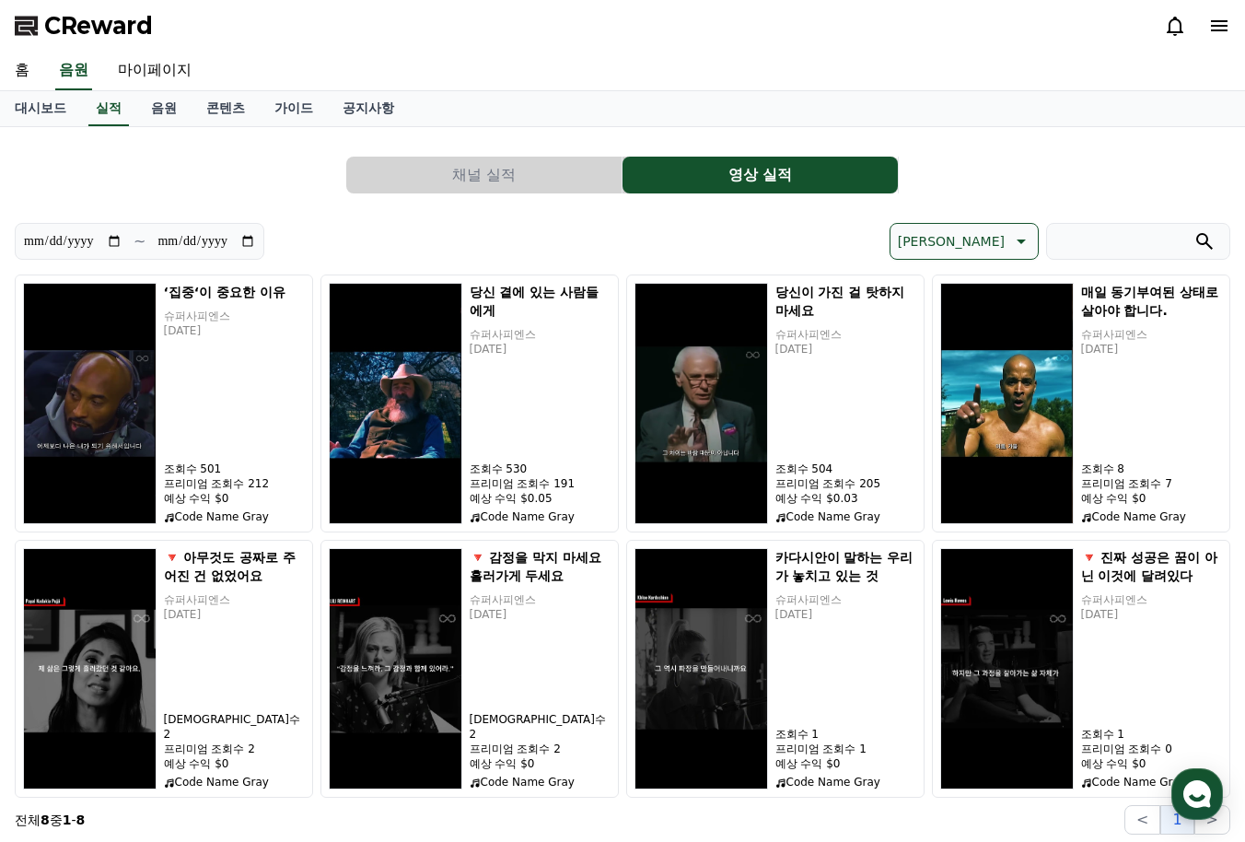
click at [426, 173] on button "채널 실적" at bounding box center [483, 175] width 275 height 37
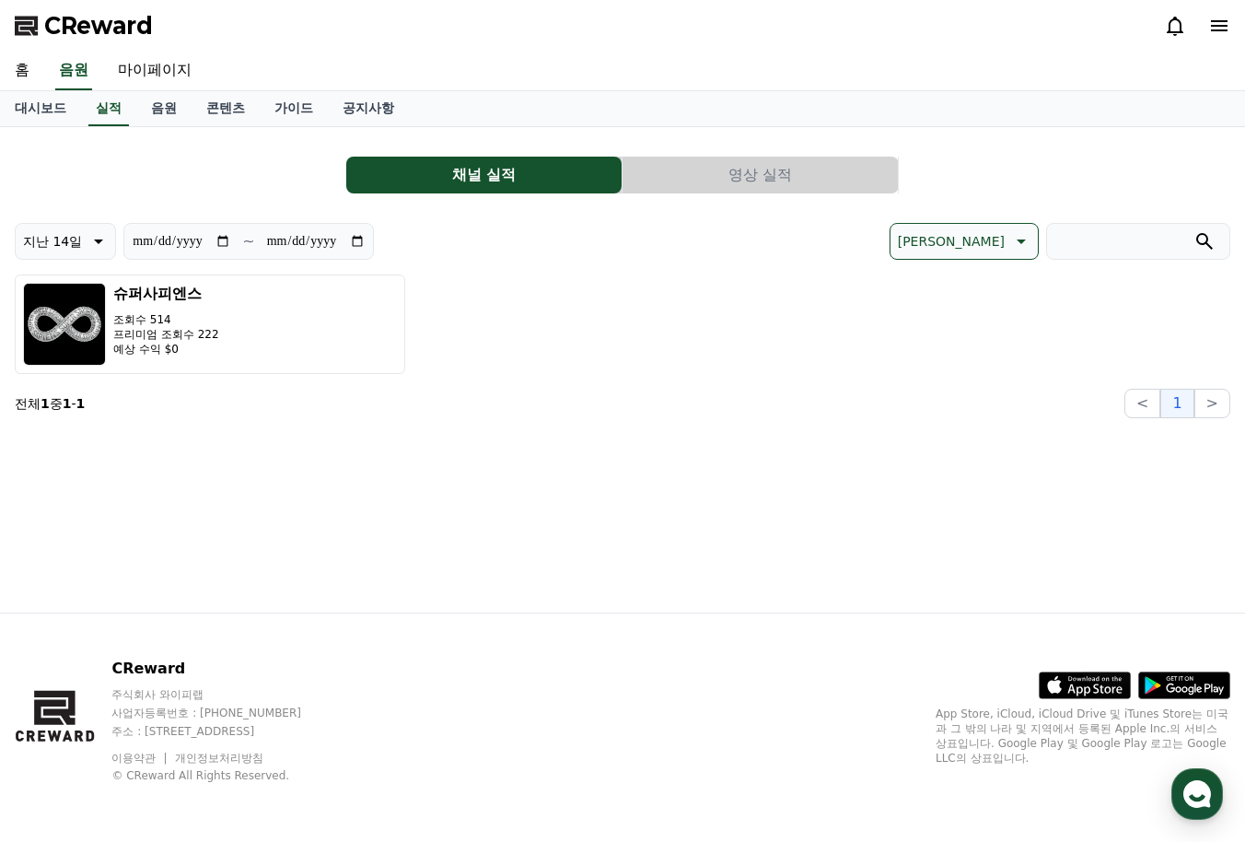
click at [730, 164] on button "영상 실적" at bounding box center [760, 175] width 275 height 37
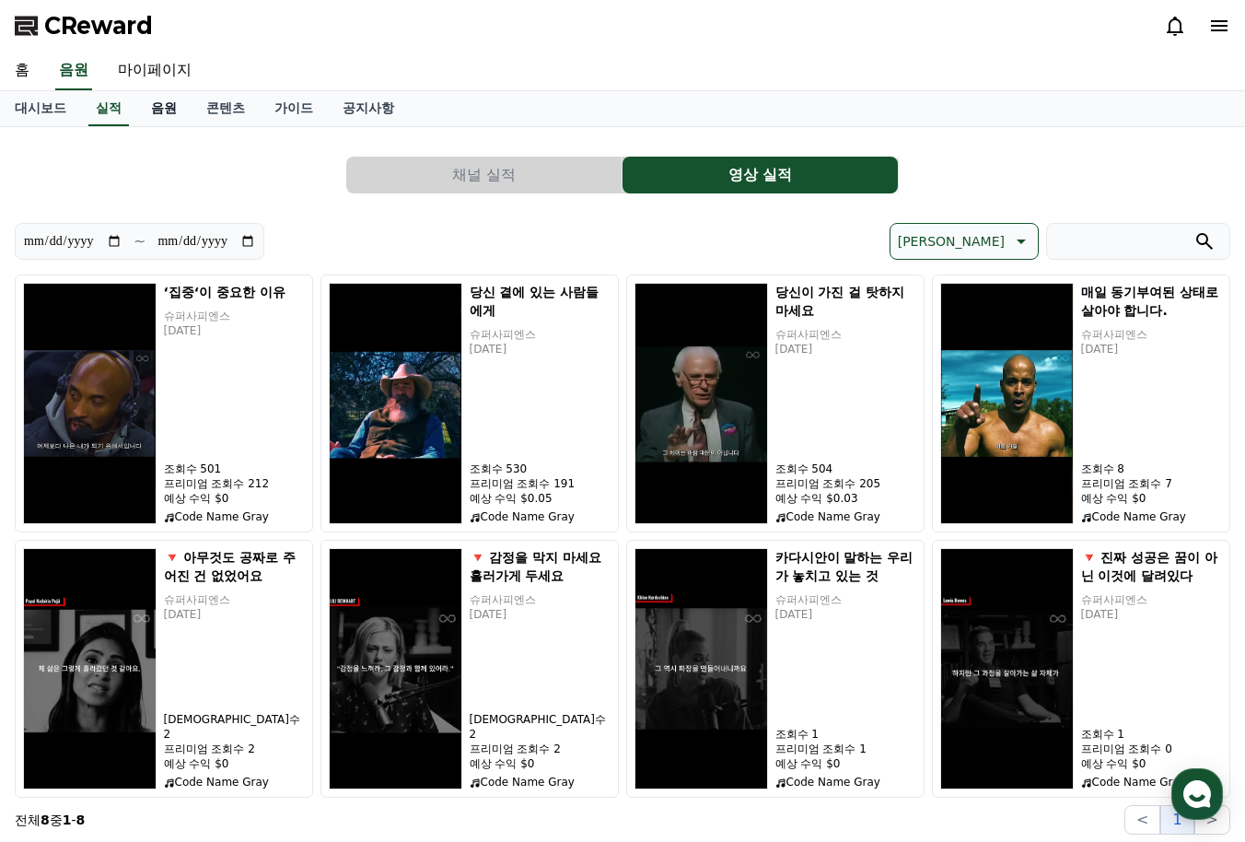
click at [139, 109] on link "음원" at bounding box center [163, 108] width 55 height 35
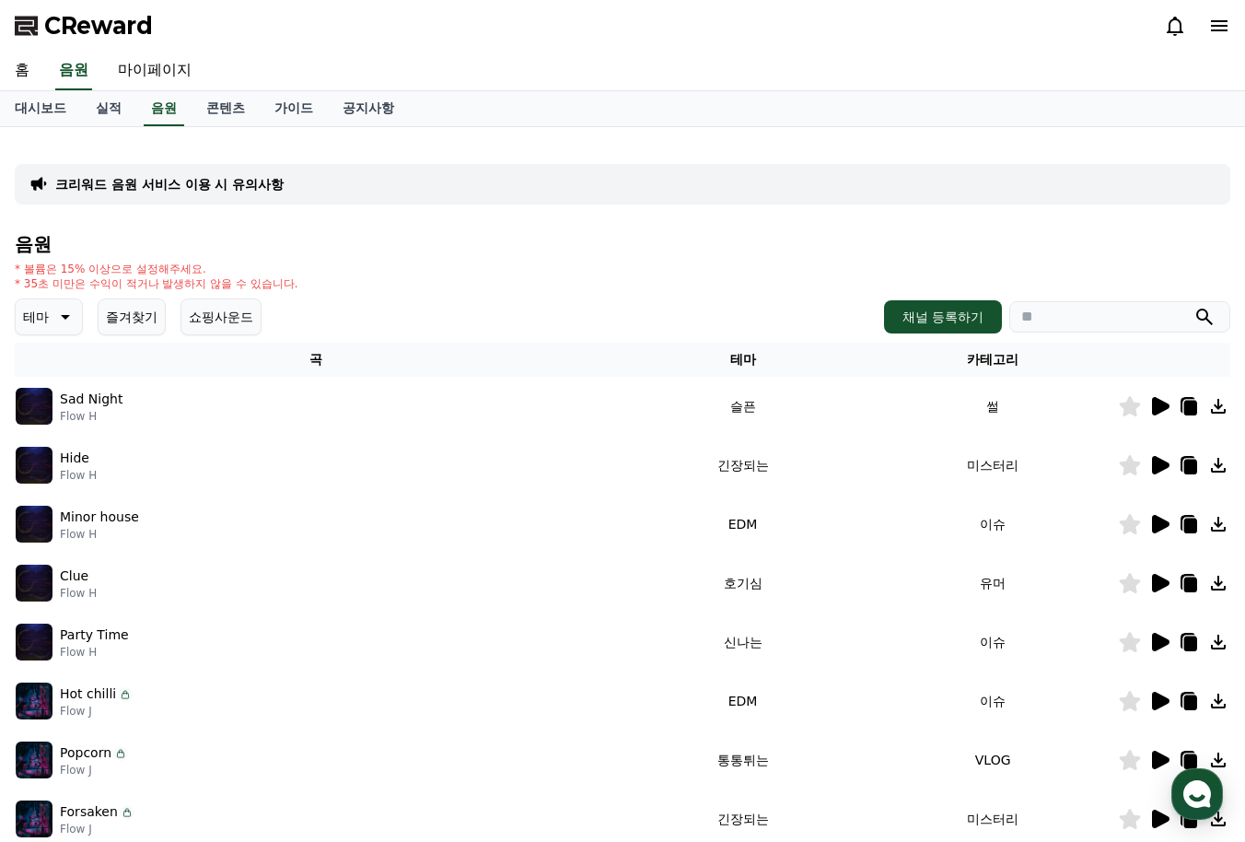
click at [98, 470] on div "Hide Flow H" at bounding box center [316, 465] width 601 height 37
click at [1156, 462] on icon at bounding box center [1160, 465] width 17 height 18
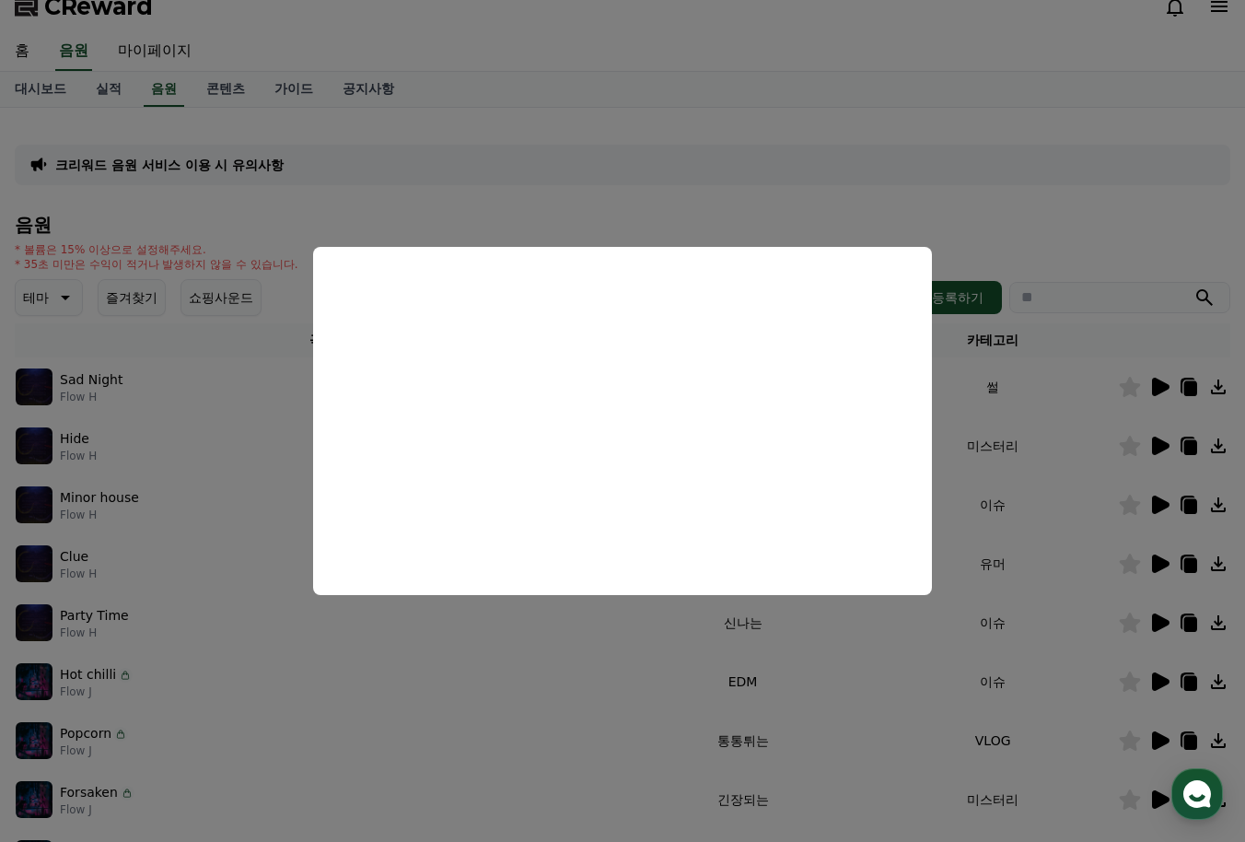
scroll to position [20, 0]
click at [537, 661] on button "close modal" at bounding box center [622, 421] width 1245 height 842
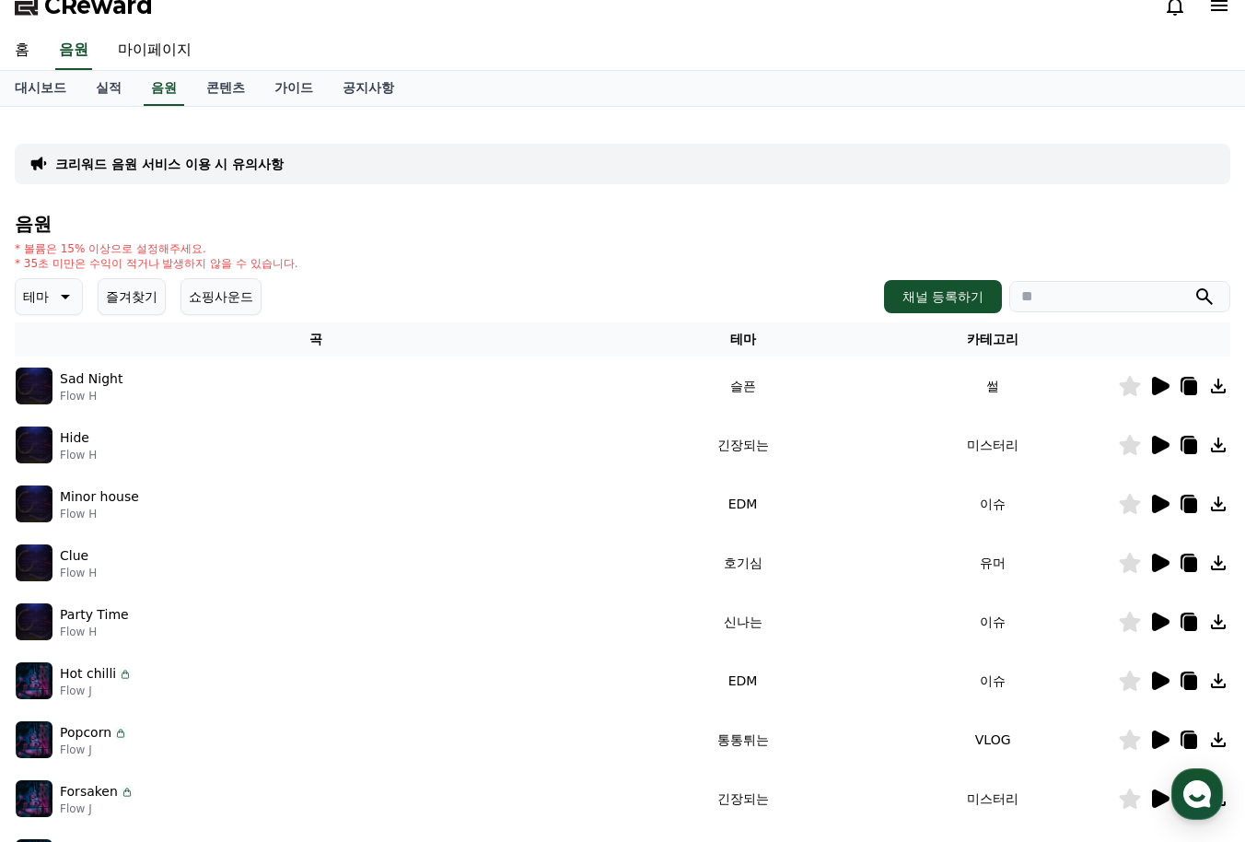
click at [1161, 504] on icon at bounding box center [1160, 504] width 17 height 18
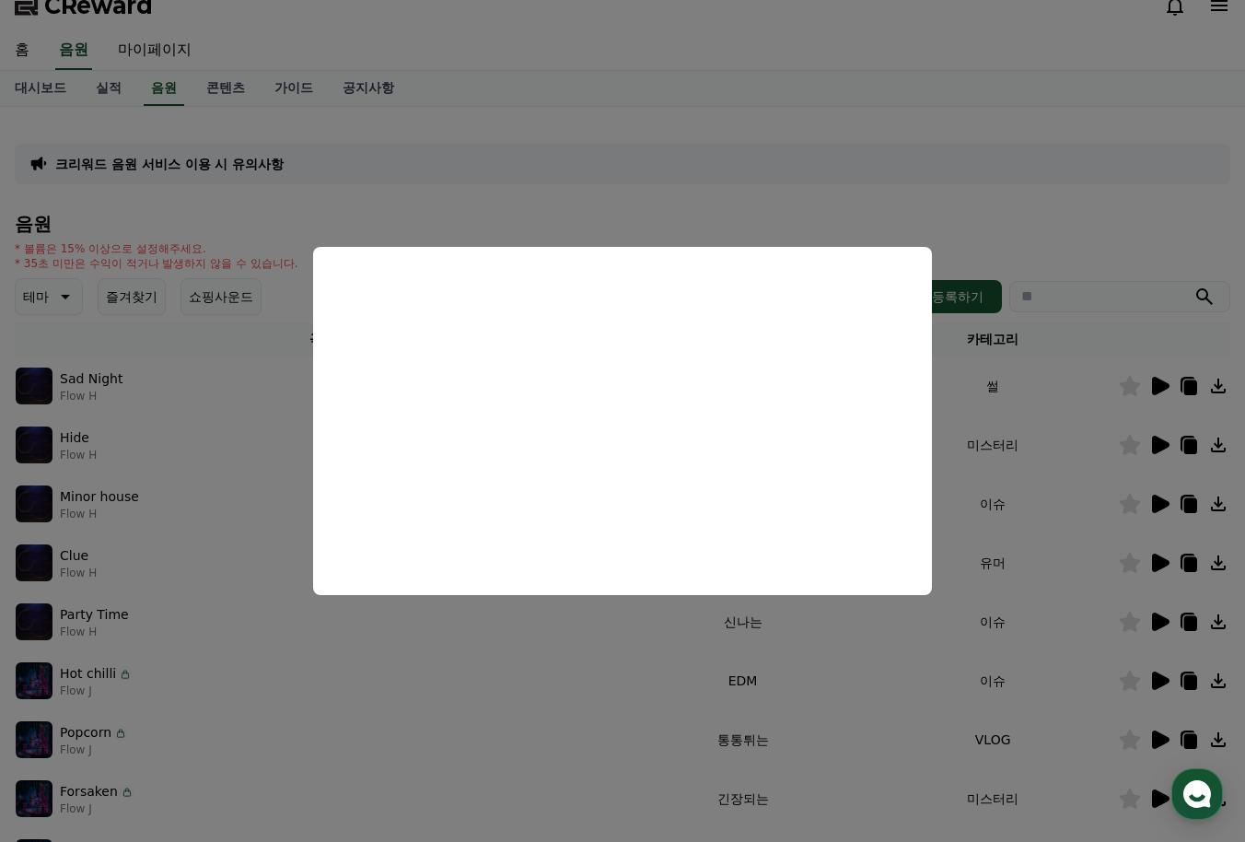
click at [358, 632] on button "close modal" at bounding box center [622, 421] width 1245 height 842
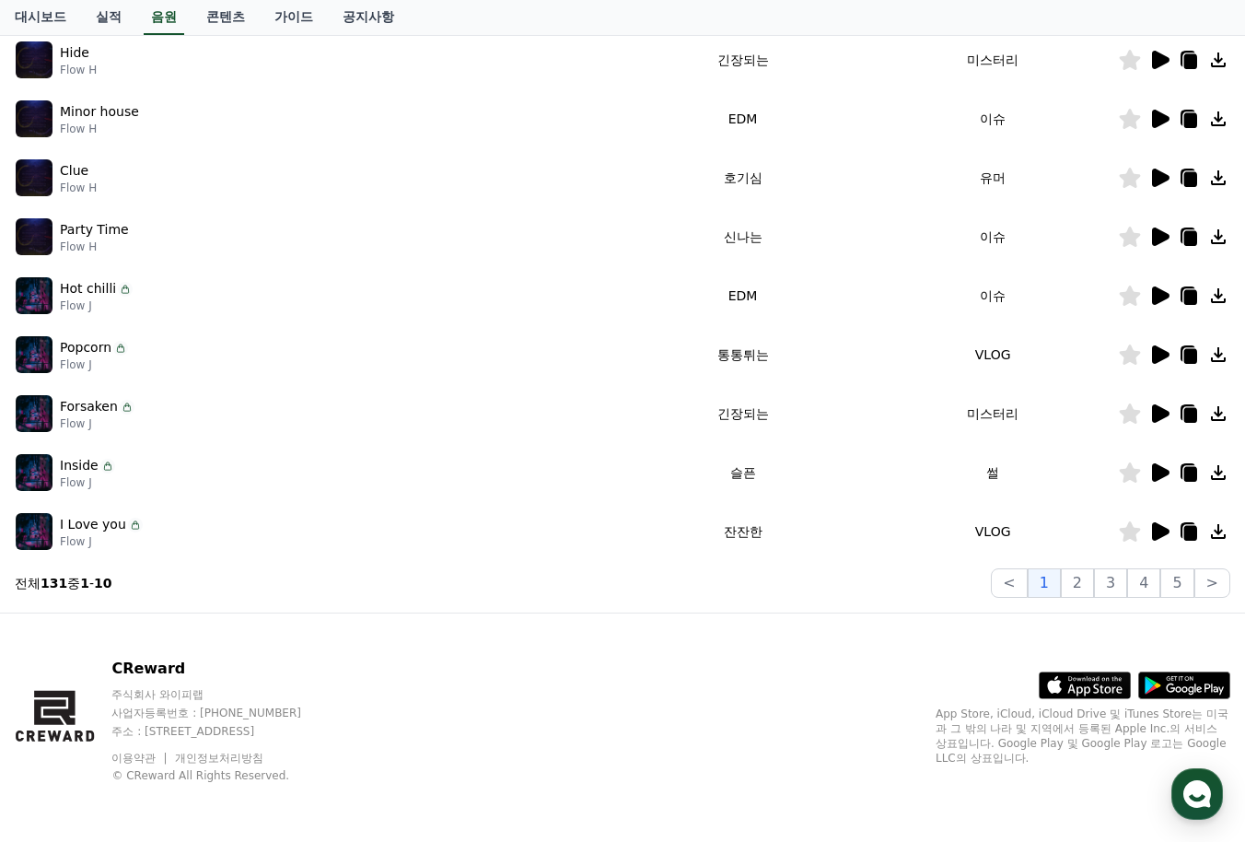
scroll to position [405, 0]
click at [1094, 588] on button "2" at bounding box center [1110, 582] width 33 height 29
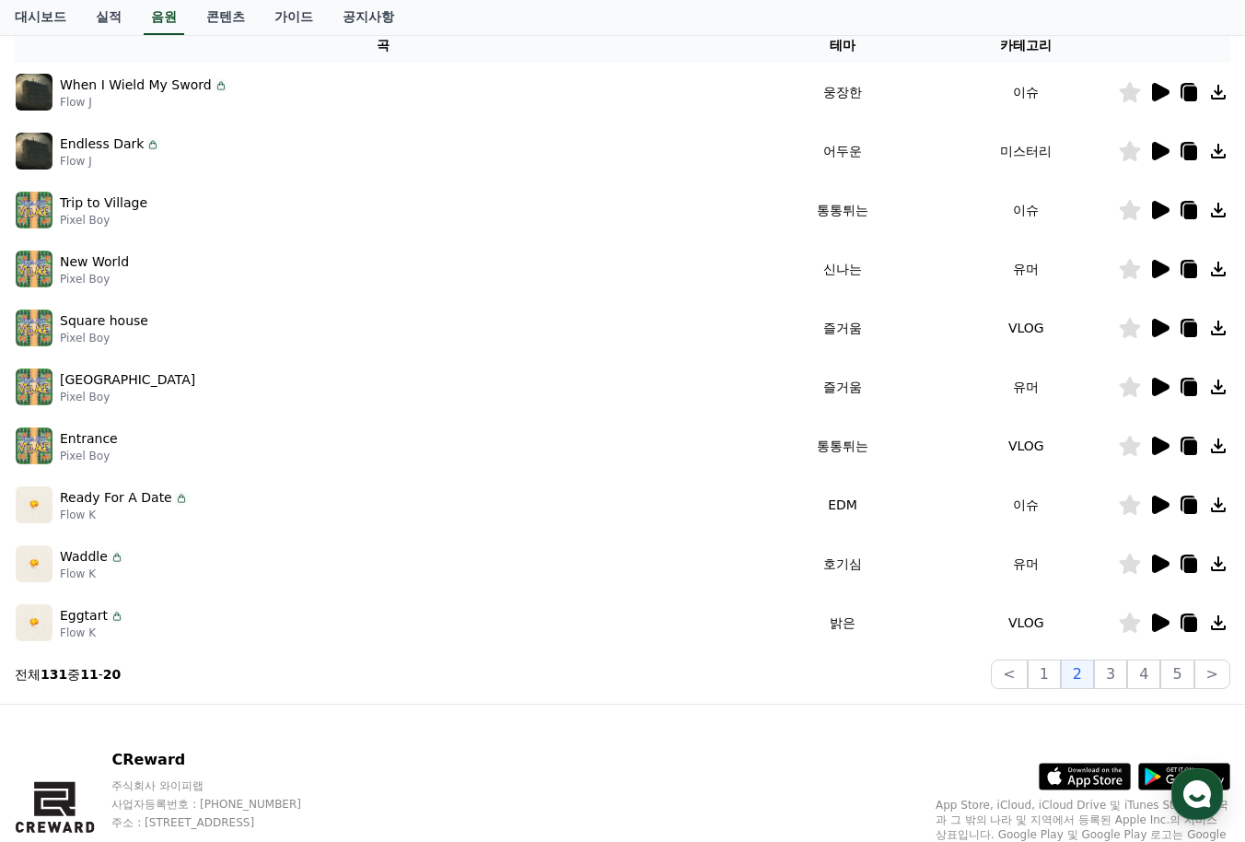
scroll to position [317, 0]
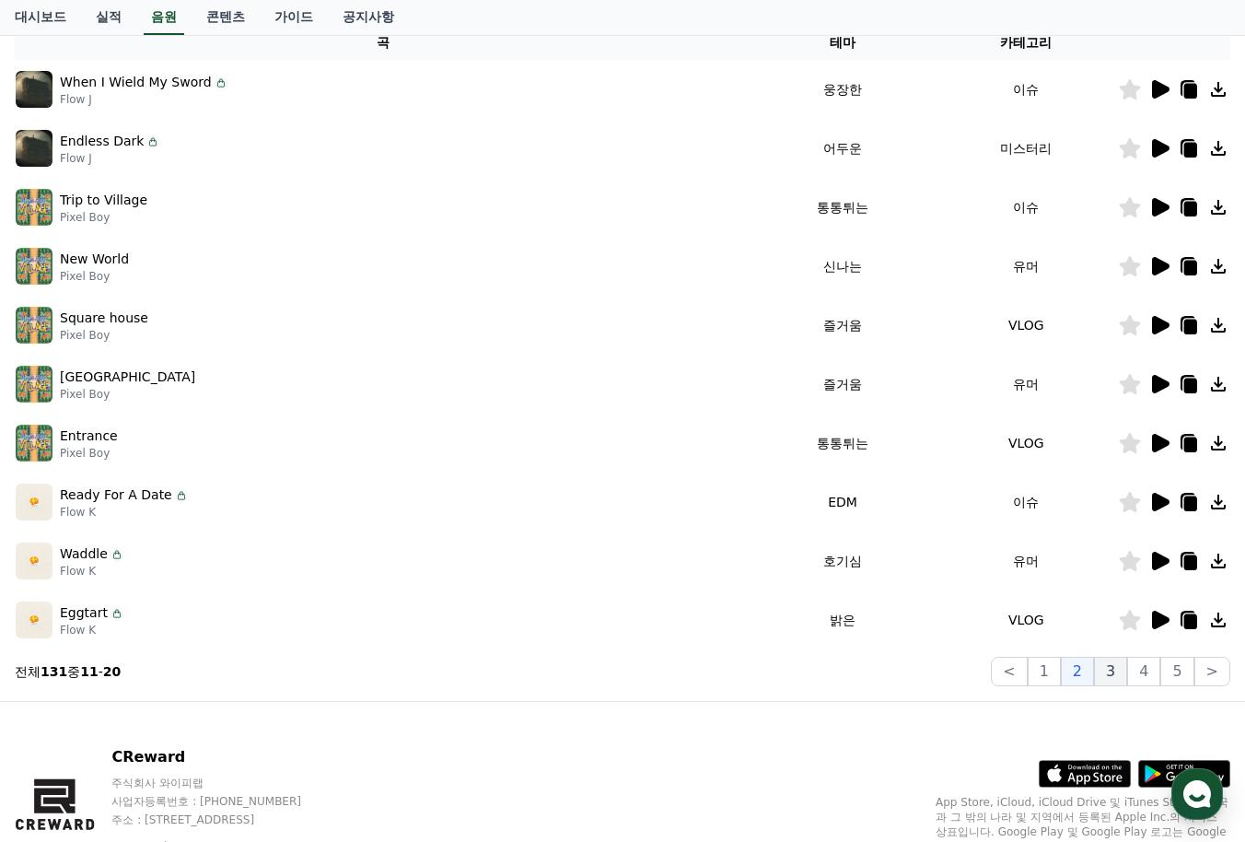
click at [1160, 676] on button "3" at bounding box center [1176, 671] width 33 height 29
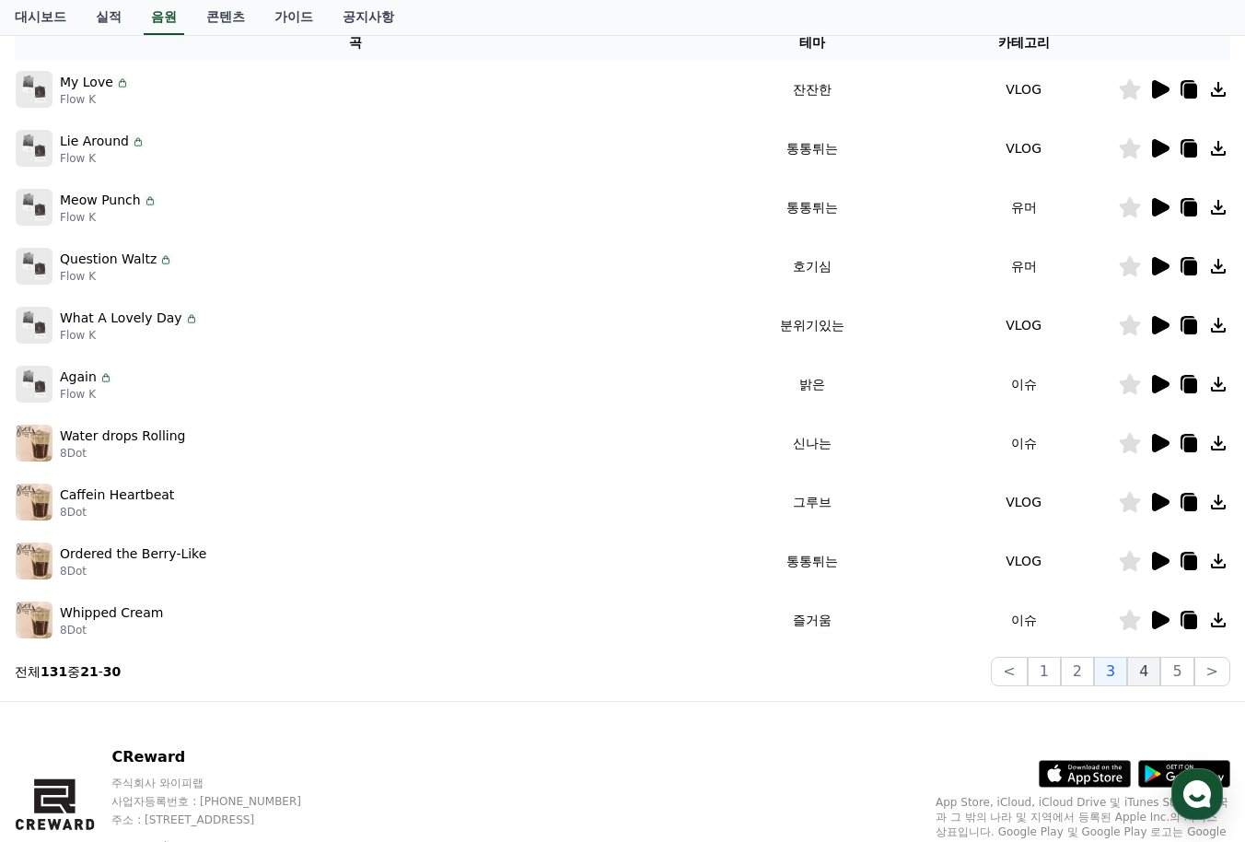
click at [1142, 674] on button "4" at bounding box center [1143, 671] width 33 height 29
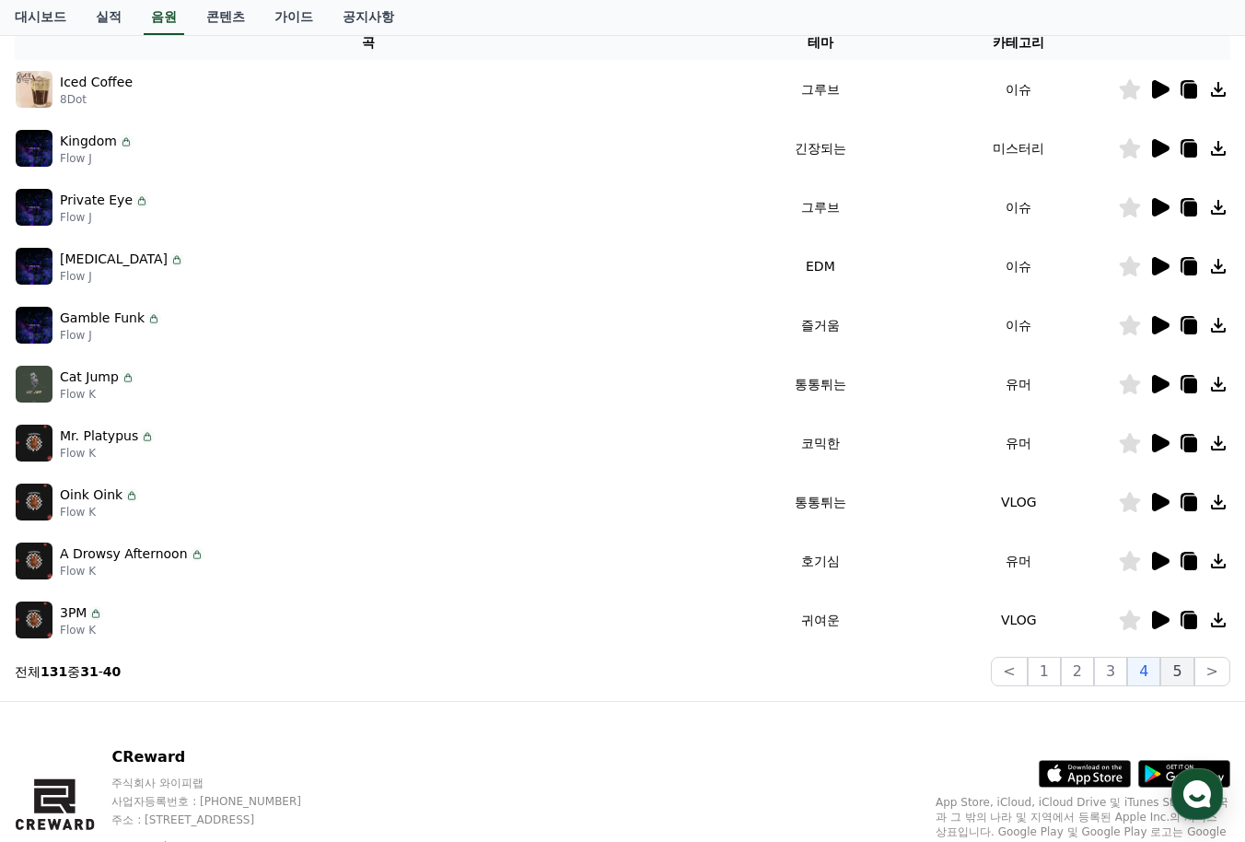
click at [1167, 674] on button "5" at bounding box center [1176, 671] width 33 height 29
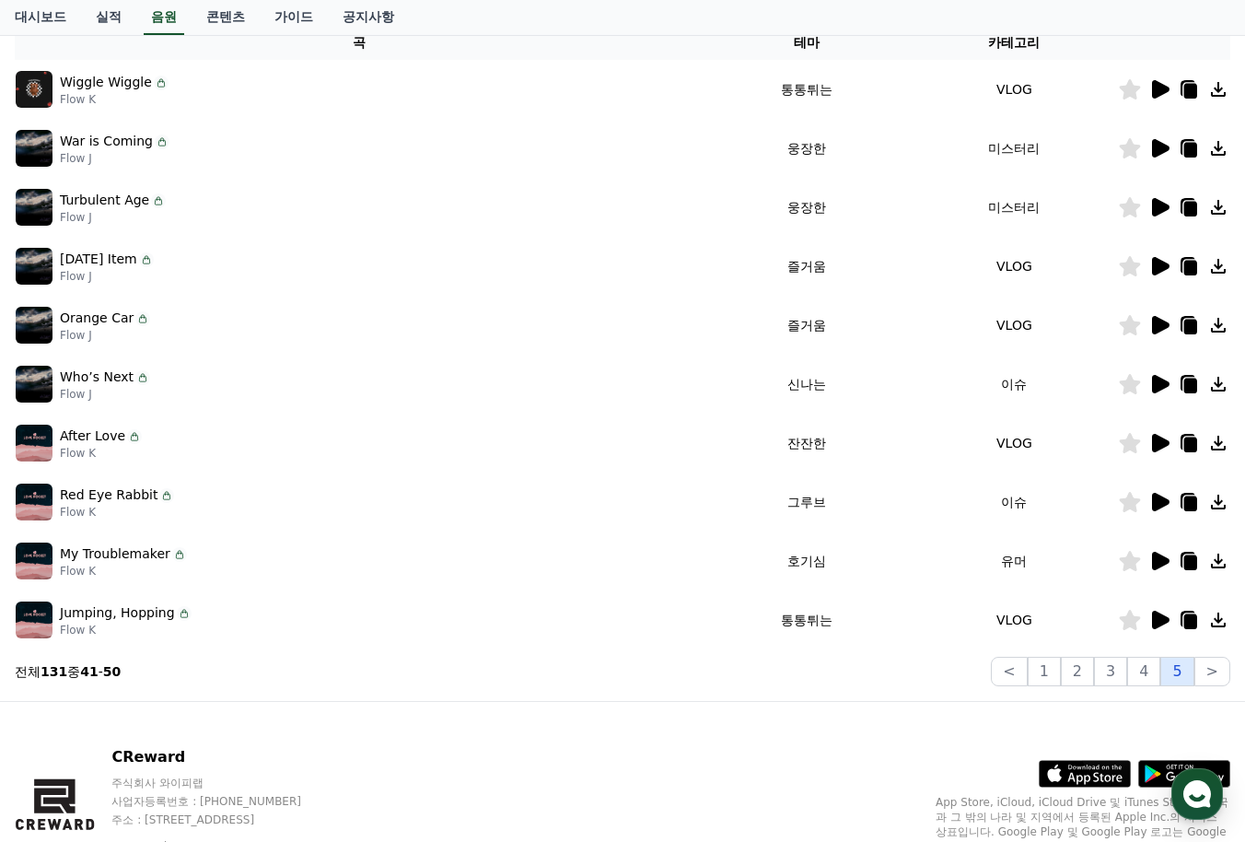
click at [1192, 670] on button "5" at bounding box center [1176, 671] width 33 height 29
click at [1201, 669] on button ">" at bounding box center [1212, 671] width 36 height 29
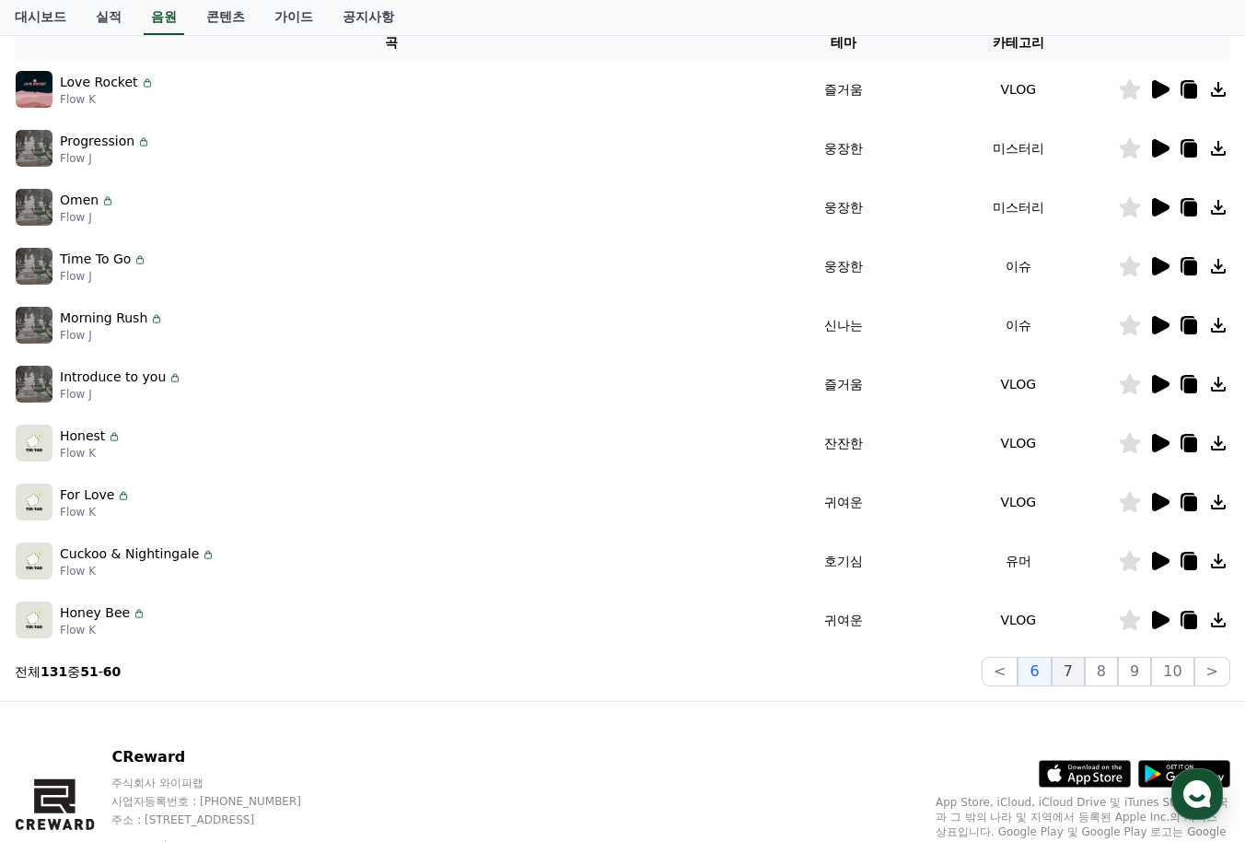
click at [1085, 669] on button "7" at bounding box center [1101, 671] width 33 height 29
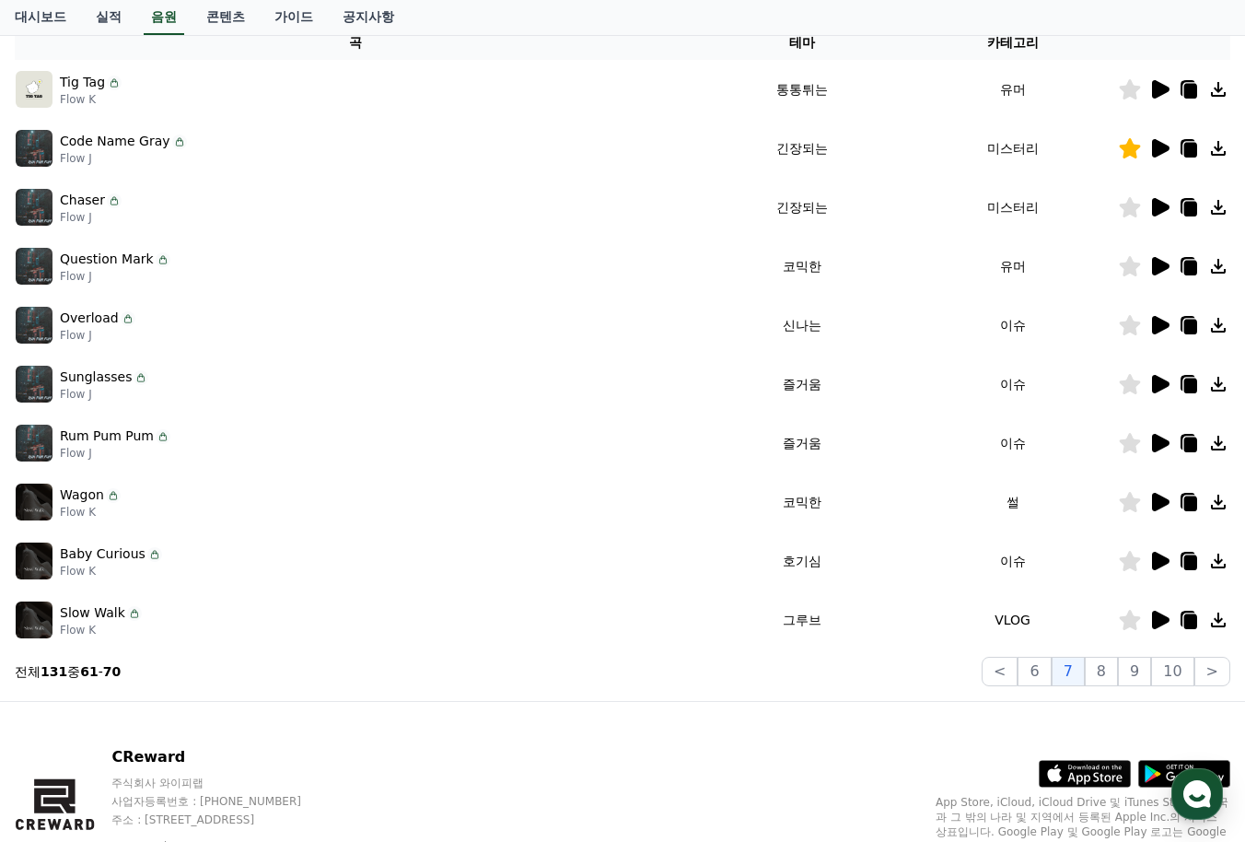
click at [1158, 209] on icon at bounding box center [1160, 207] width 17 height 18
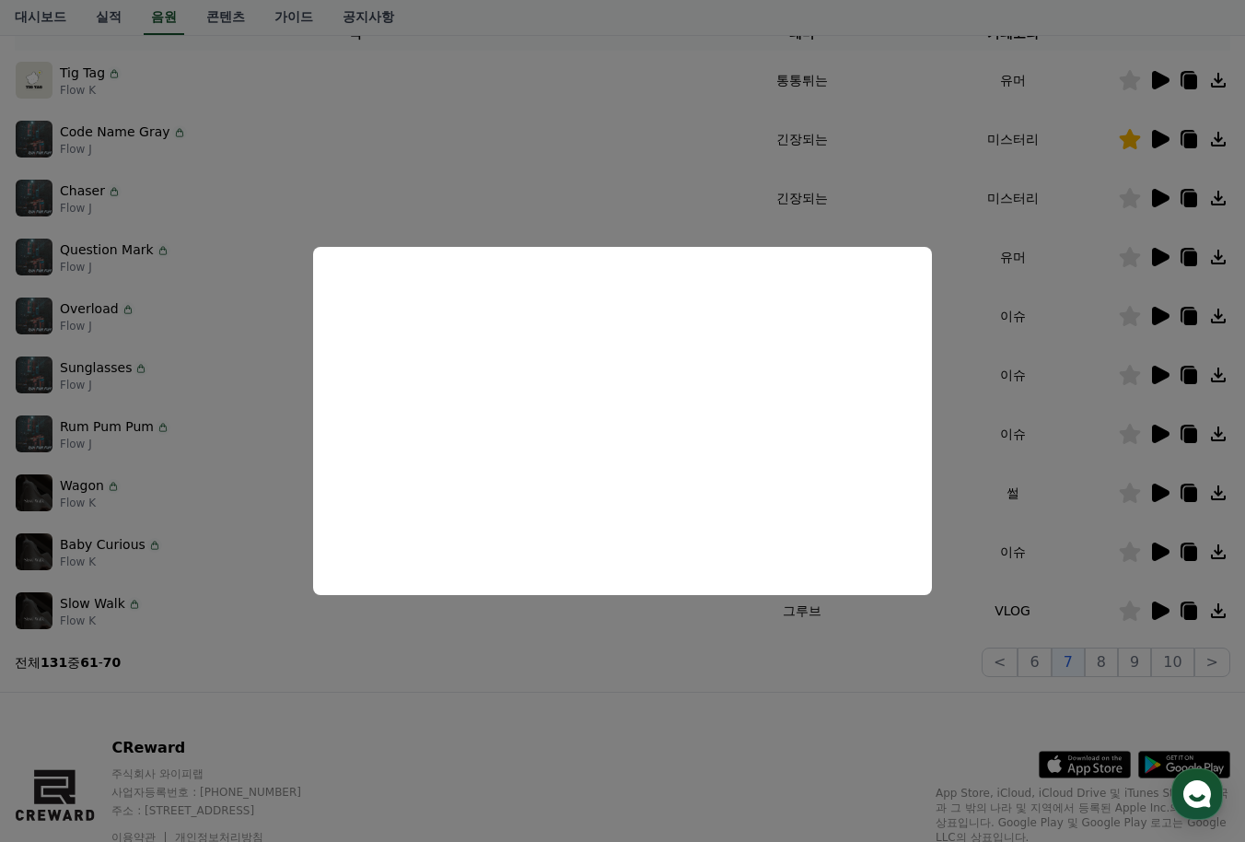
scroll to position [326, 0]
click at [127, 152] on button "close modal" at bounding box center [622, 421] width 1245 height 842
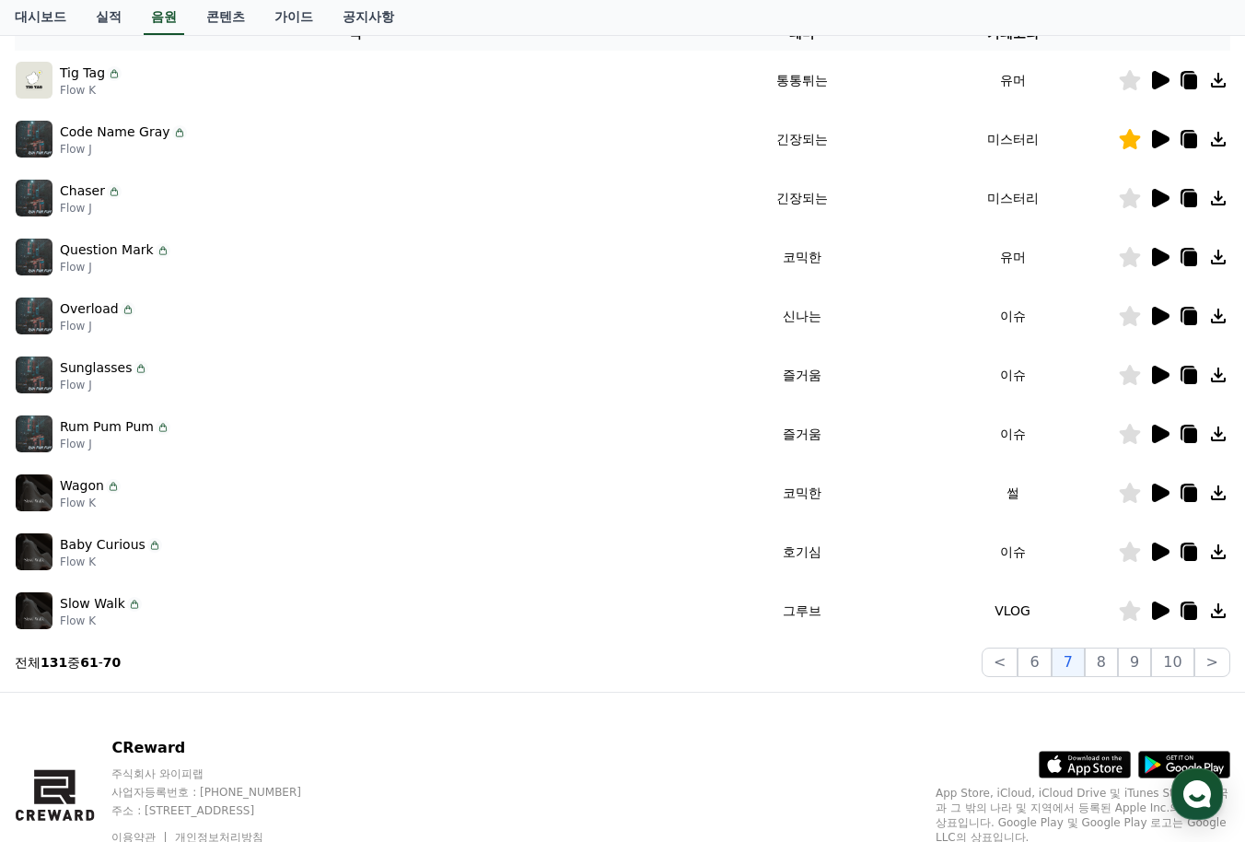
click at [1152, 142] on icon at bounding box center [1159, 139] width 22 height 22
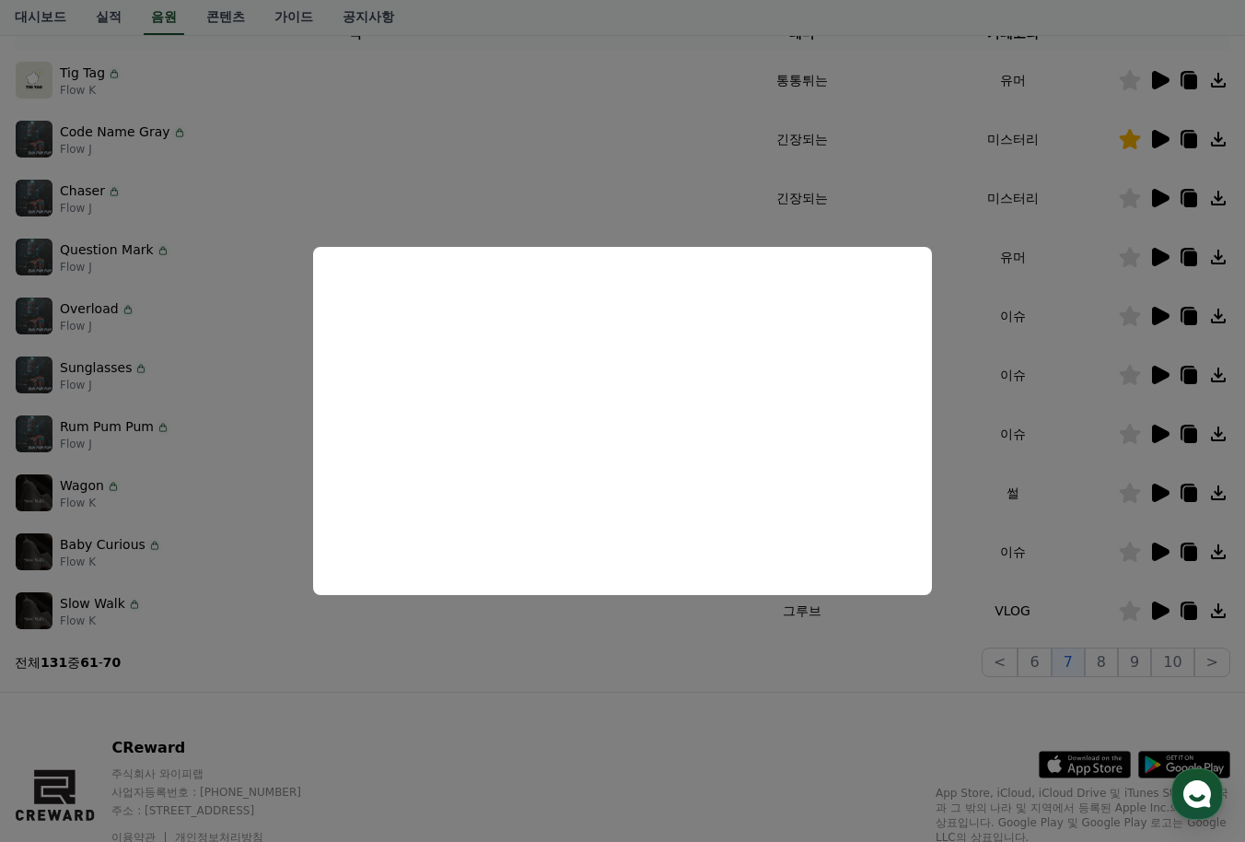
click at [1183, 144] on button "close modal" at bounding box center [622, 421] width 1245 height 842
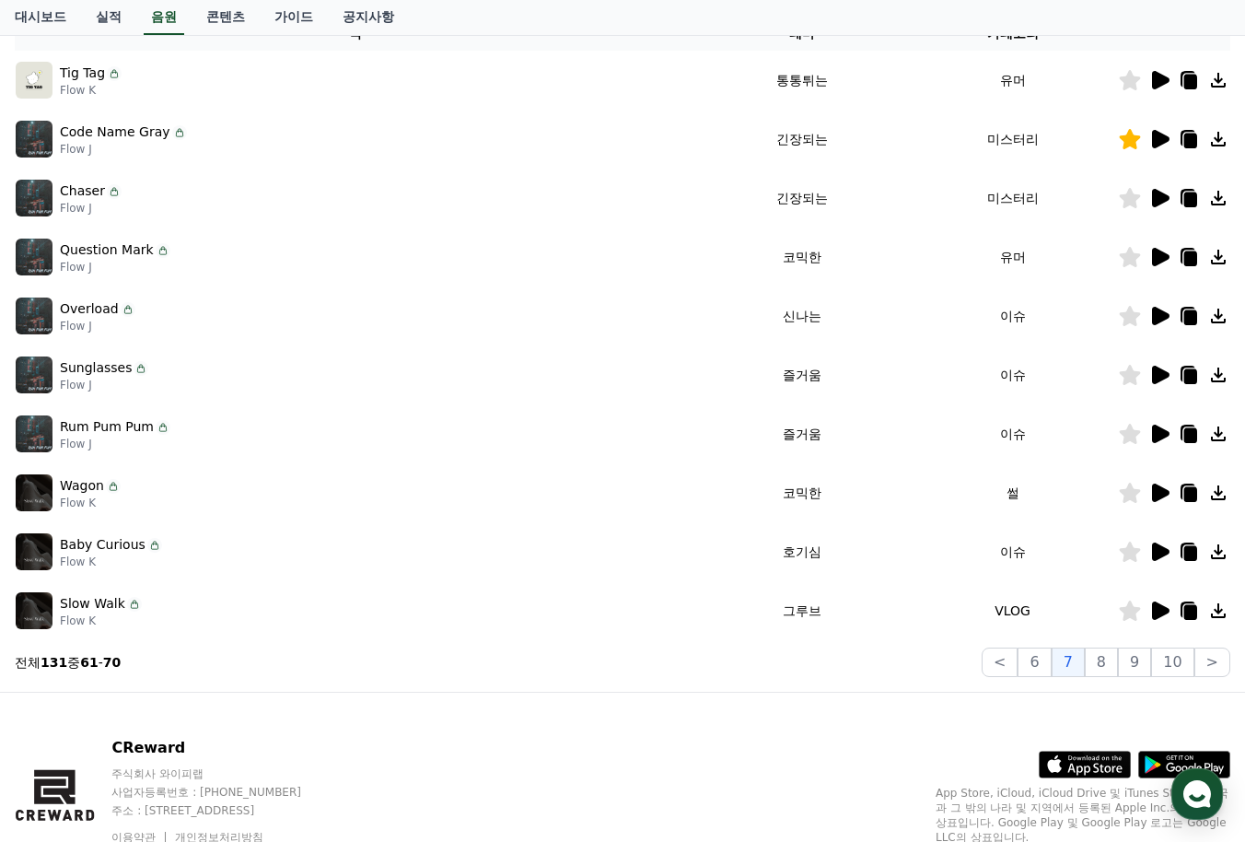
click at [1186, 143] on icon at bounding box center [1190, 141] width 13 height 15
